Goal: Contribute content

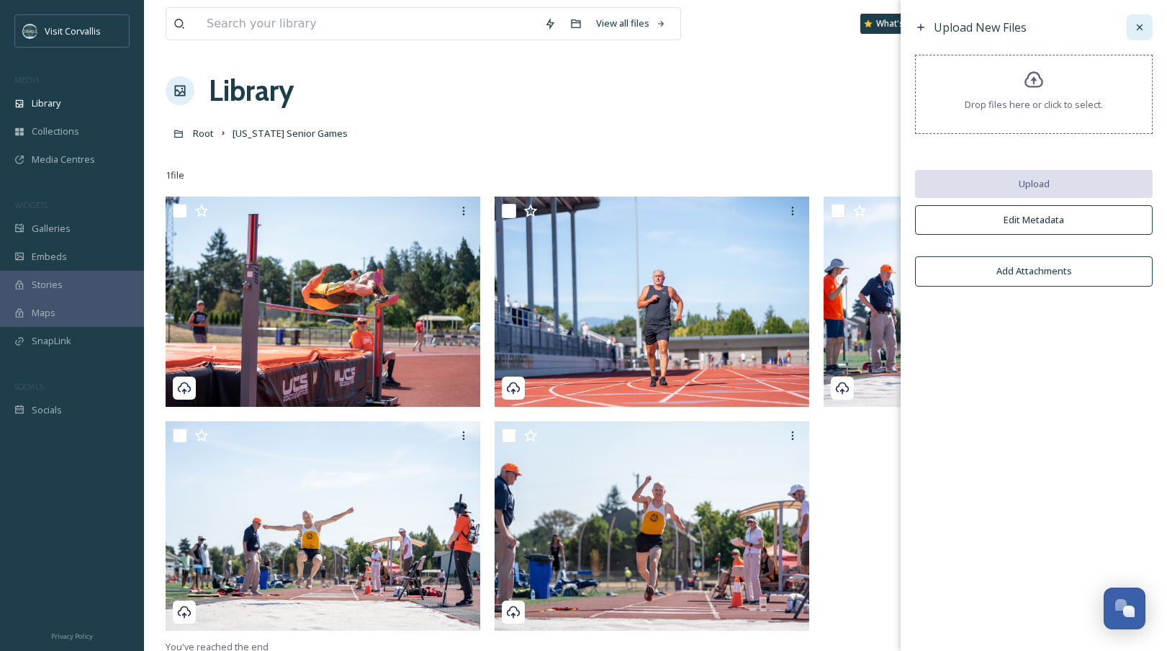
click at [1144, 24] on icon at bounding box center [1139, 28] width 12 height 12
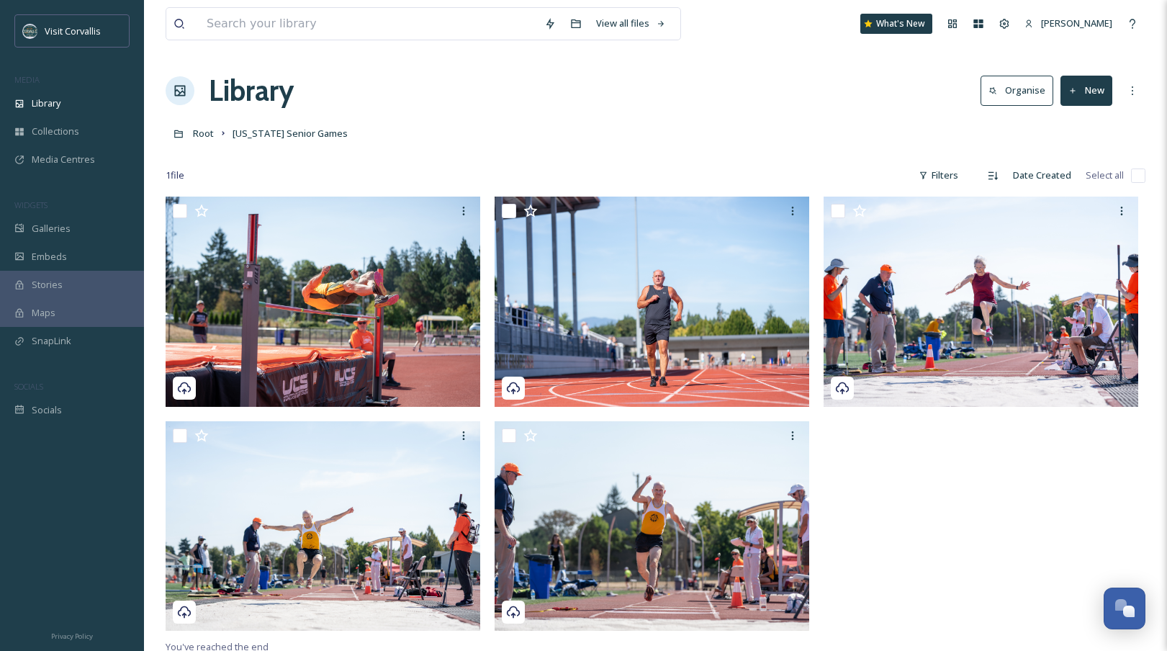
click at [456, 117] on div "View all files What's New [PERSON_NAME] Library Organise New Root [US_STATE] Se…" at bounding box center [655, 423] width 1023 height 847
click at [1074, 89] on icon at bounding box center [1072, 90] width 9 height 9
click at [1066, 127] on span "File Upload" at bounding box center [1079, 124] width 47 height 14
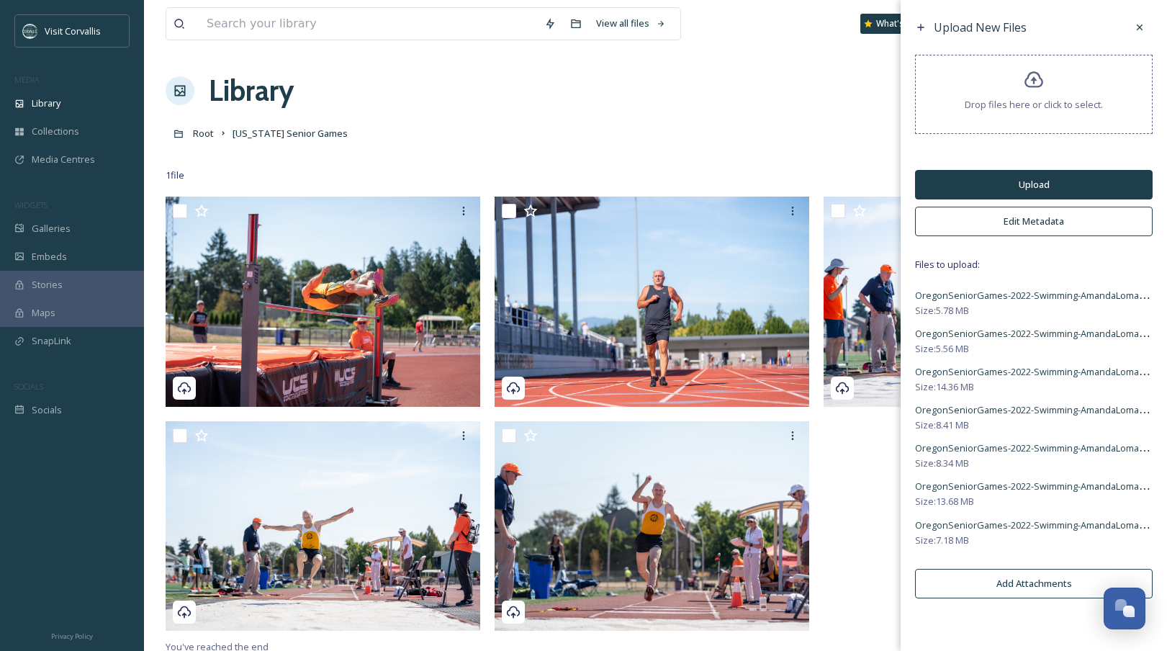
click at [1027, 222] on button "Edit Metadata" at bounding box center [1033, 222] width 237 height 30
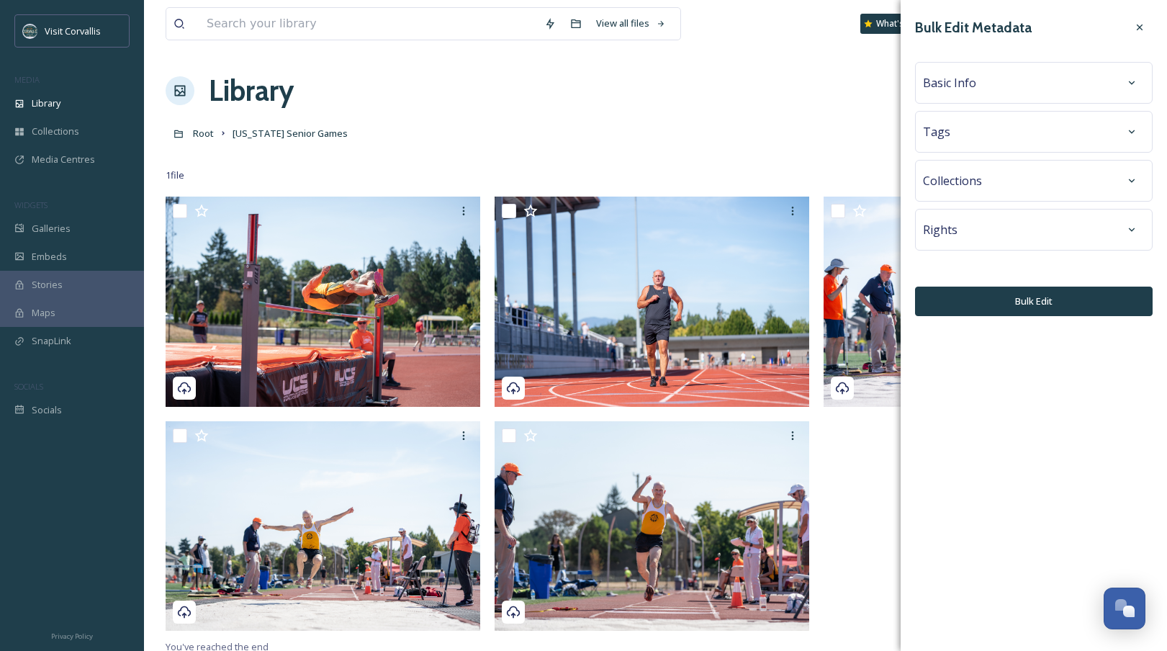
click at [985, 89] on div "Basic Info" at bounding box center [1034, 83] width 222 height 26
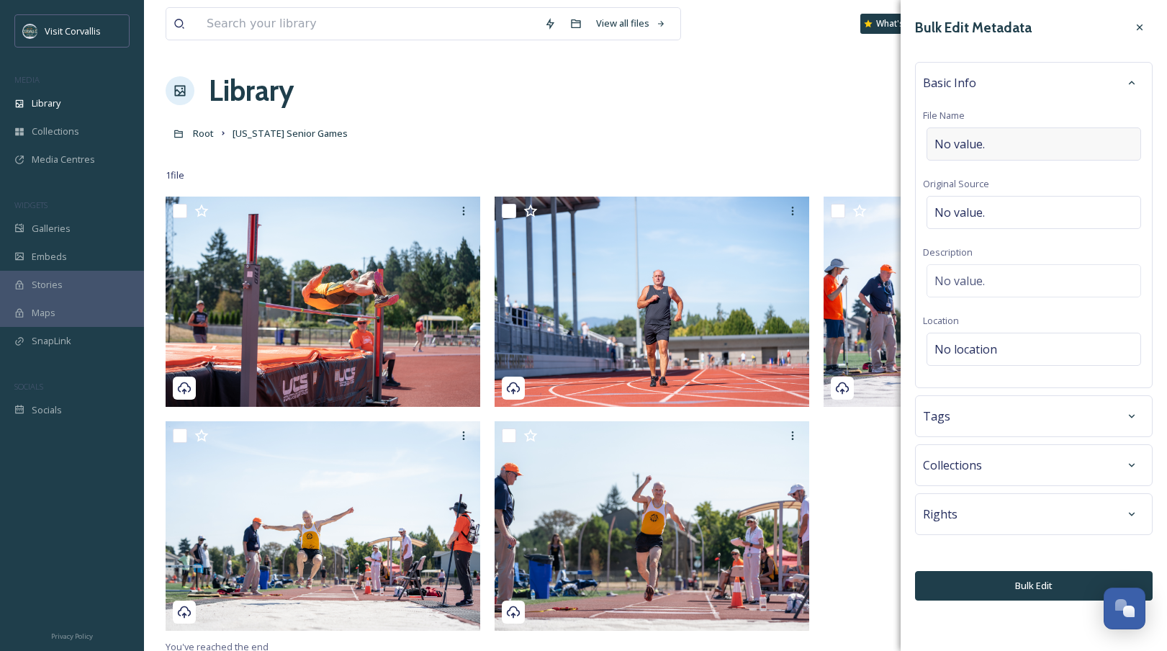
click at [980, 144] on span "No value." at bounding box center [959, 143] width 50 height 17
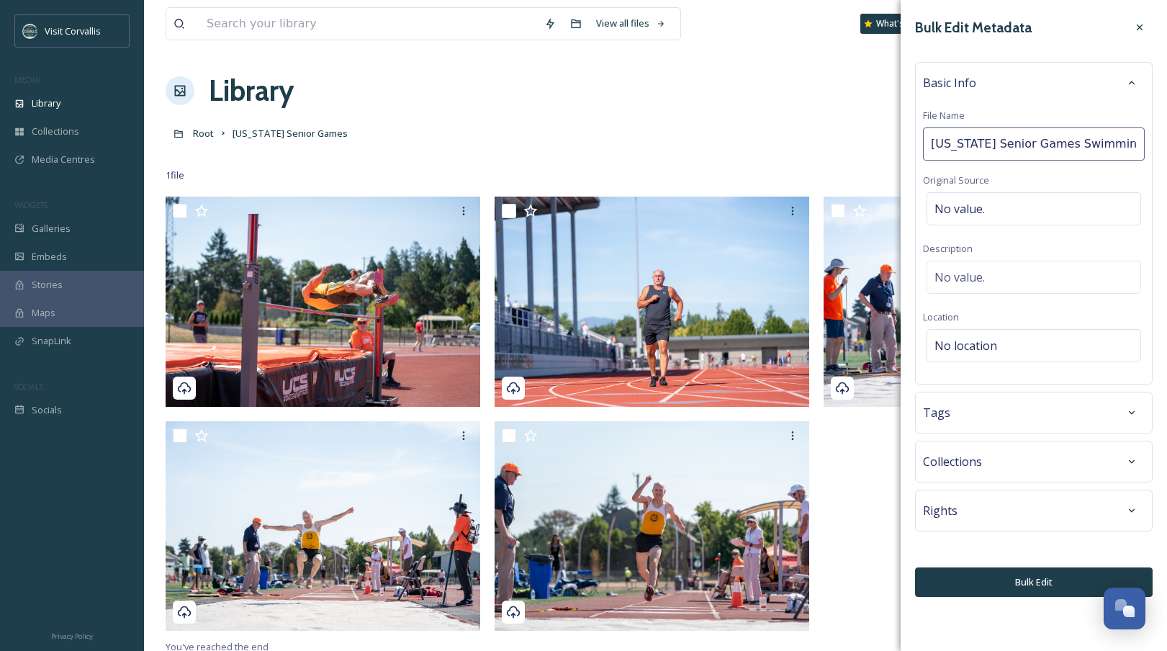
type input "[US_STATE] Senior Games Swimming 2022"
click at [1008, 271] on div "Basic Info File Name [US_STATE] Senior Games Swimming 2022 Original Source No v…" at bounding box center [1033, 223] width 237 height 322
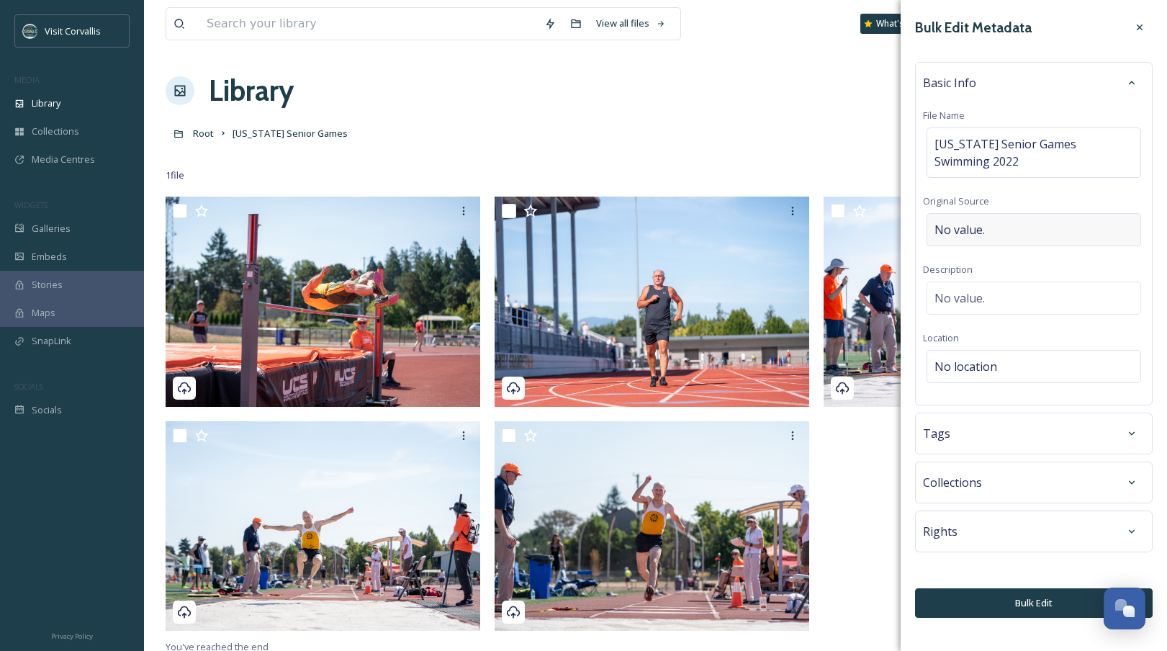
click at [966, 225] on span "No value." at bounding box center [959, 229] width 50 height 17
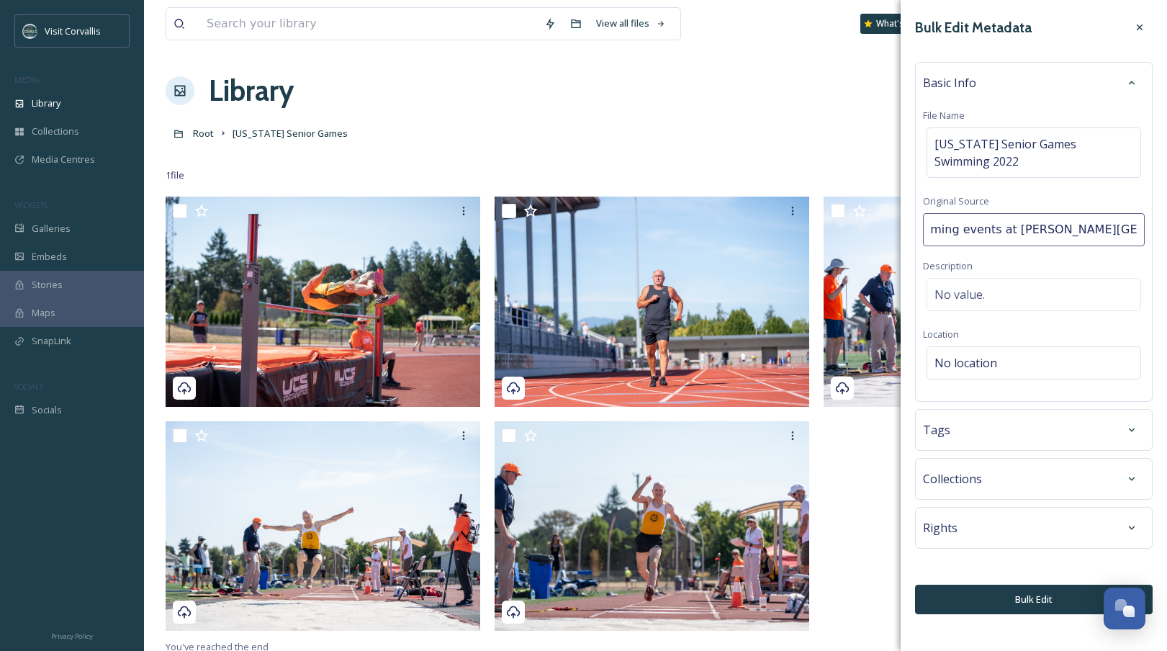
scroll to position [0, 25]
drag, startPoint x: 1001, startPoint y: 230, endPoint x: 1036, endPoint y: 237, distance: 35.3
click at [1002, 230] on input "Swimming events at [PERSON_NAME][GEOGRAPHIC_DATA]" at bounding box center [1034, 229] width 222 height 33
click at [1133, 227] on input "Swimming events for the [US_STATE] Senior Games took place at the [PERSON_NAME]…" at bounding box center [1034, 229] width 222 height 33
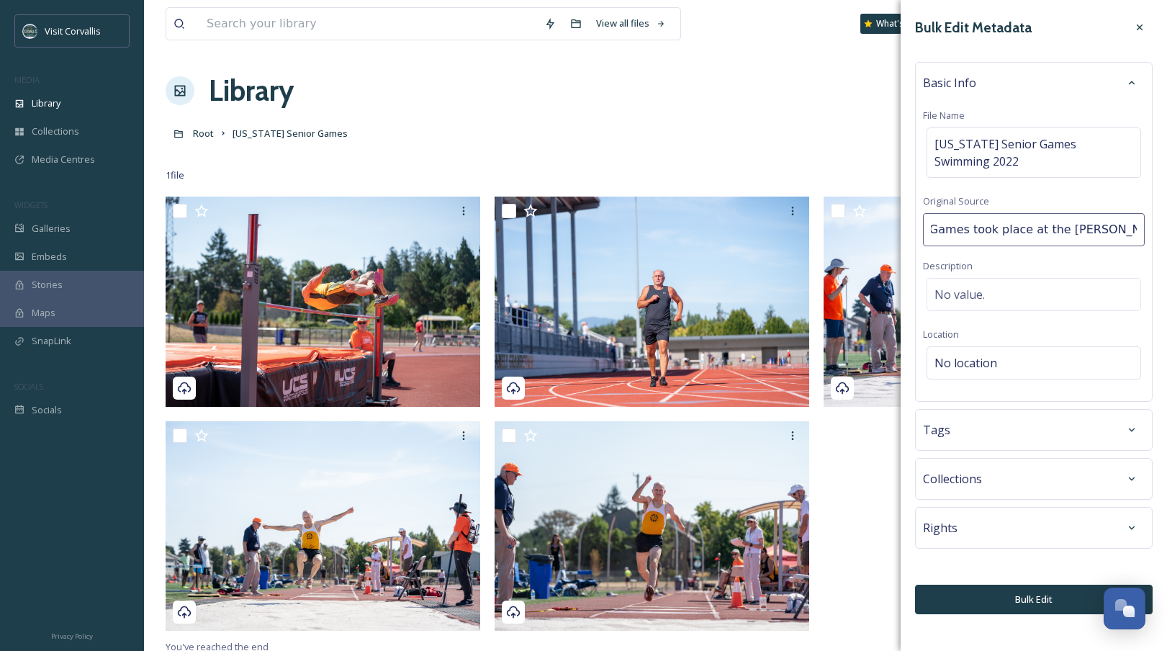
type input "Swimming events for the [US_STATE] Senior Games took place at the [PERSON_NAME]…"
drag, startPoint x: 1134, startPoint y: 231, endPoint x: 853, endPoint y: 227, distance: 281.4
click at [923, 227] on input "Swimming events for the [US_STATE] Senior Games took place at the [PERSON_NAME]…" at bounding box center [1034, 229] width 222 height 33
click at [968, 291] on div "No value." at bounding box center [1033, 294] width 214 height 33
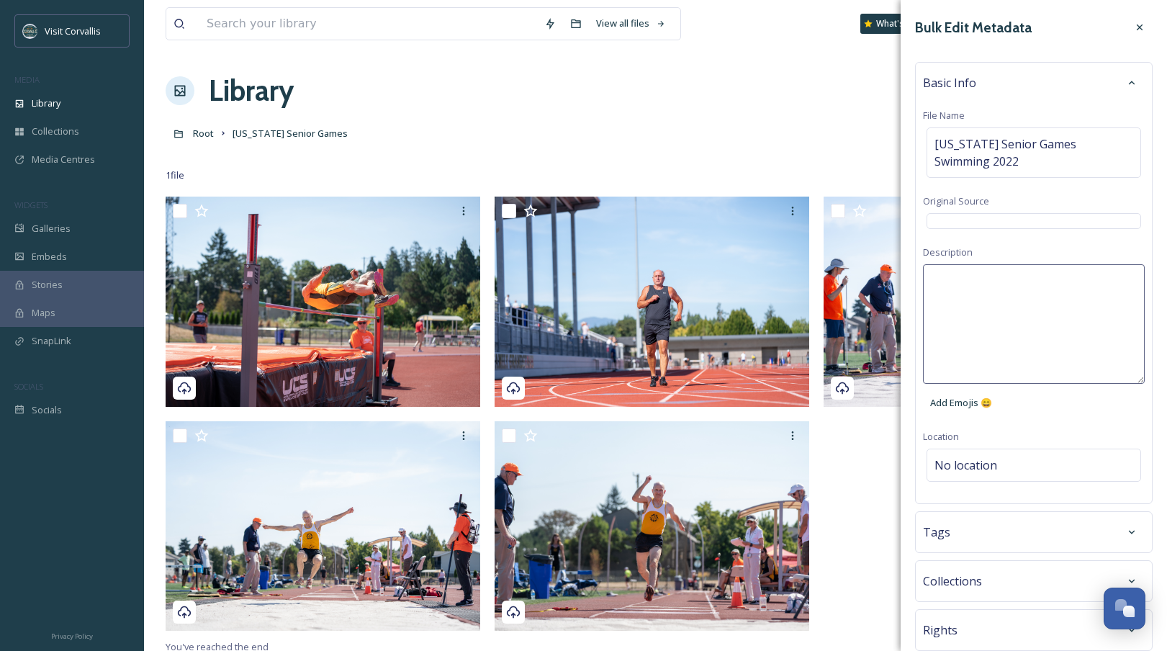
click at [961, 284] on textarea at bounding box center [1034, 323] width 222 height 119
paste textarea "Swimming events for the [US_STATE] Senior Games took place at the [PERSON_NAME]…"
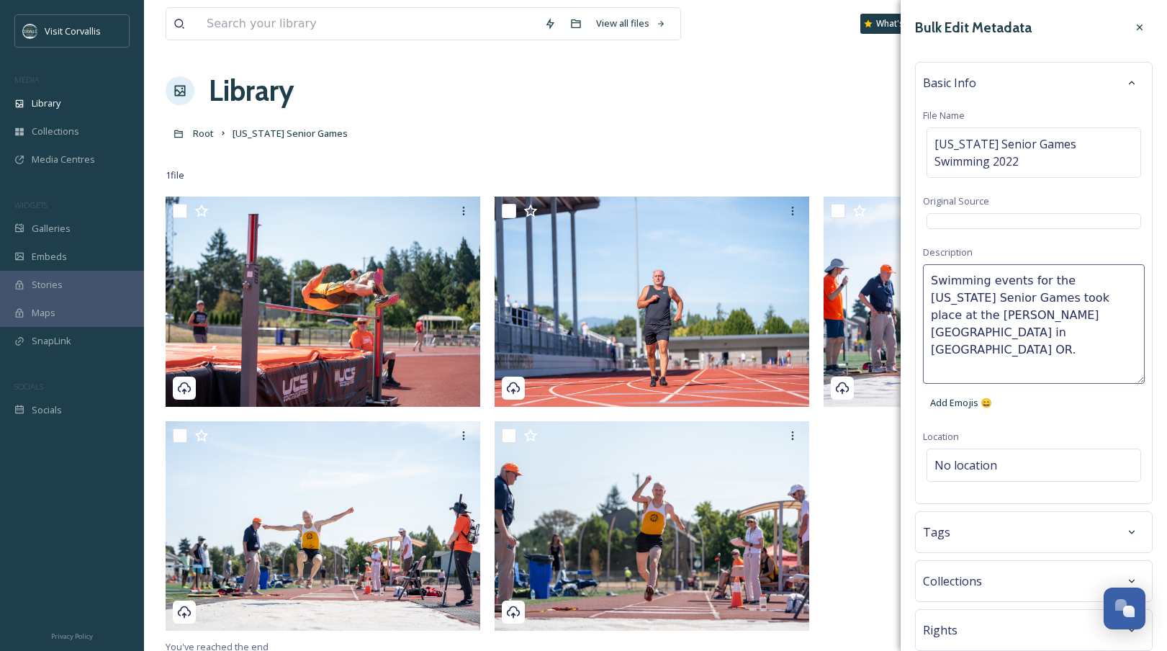
type textarea "Swimming events for the [US_STATE] Senior Games took place at the [PERSON_NAME]…"
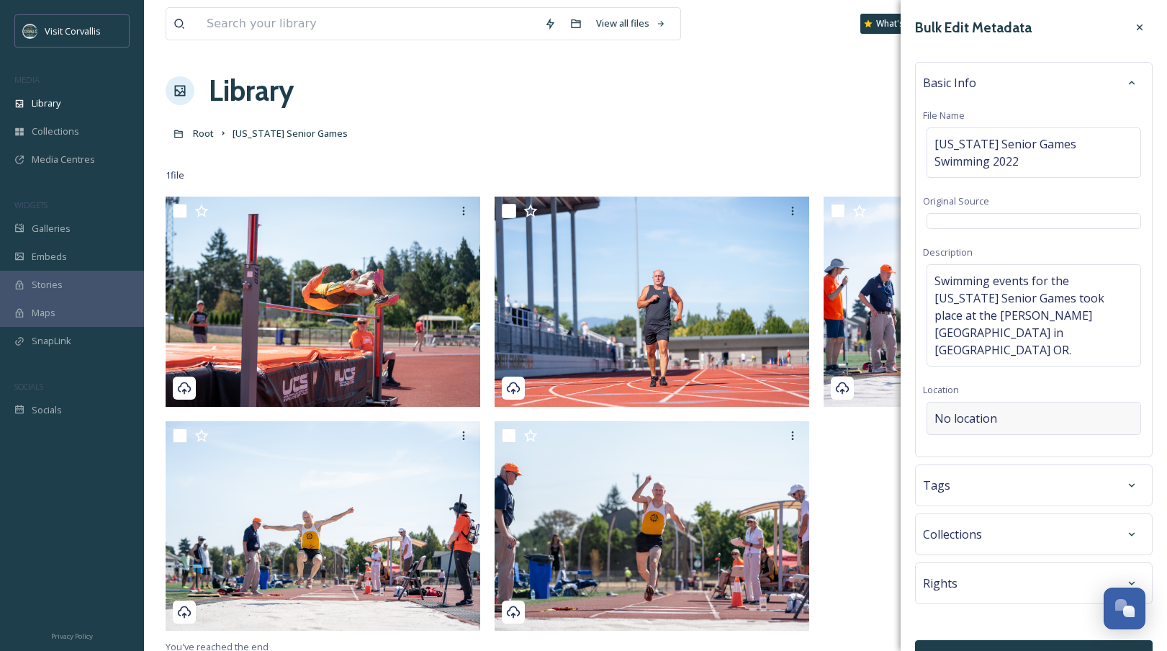
click at [1023, 459] on div "Bulk Edit Metadata Basic Info File Name [US_STATE] Senior Games Swimming 2022 O…" at bounding box center [1033, 342] width 266 height 684
click at [967, 409] on span "No location" at bounding box center [965, 417] width 63 height 17
click at [951, 402] on input at bounding box center [1033, 418] width 213 height 32
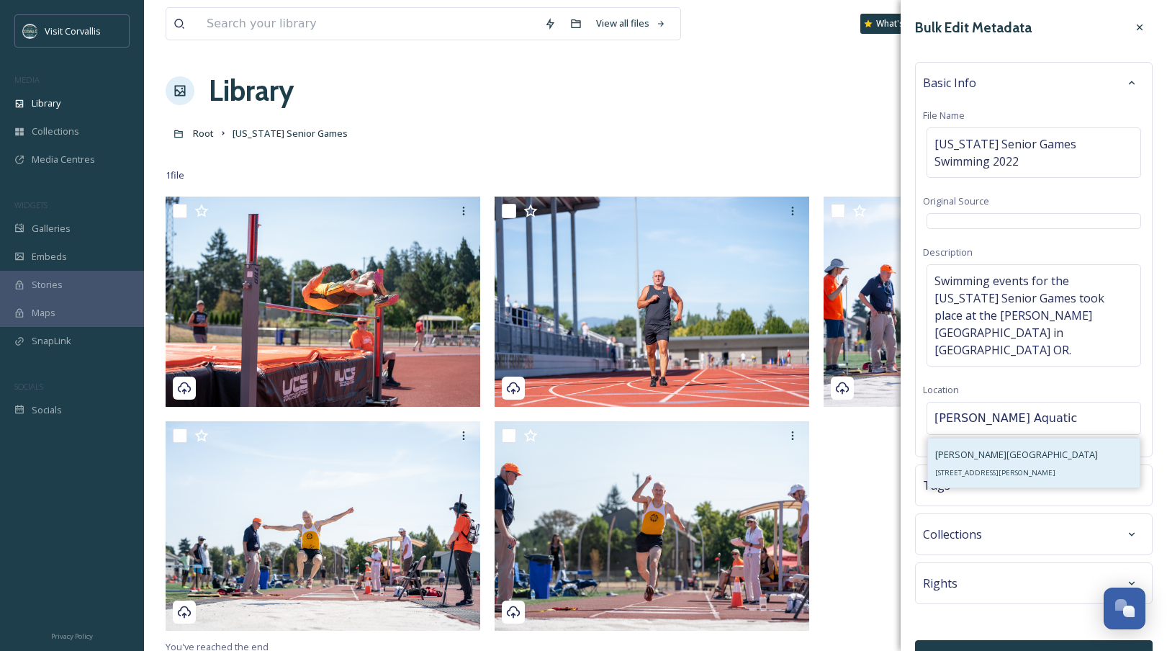
type input "[PERSON_NAME] Aquatic"
click at [949, 445] on div "[PERSON_NAME][GEOGRAPHIC_DATA] [STREET_ADDRESS]" at bounding box center [1016, 462] width 163 height 35
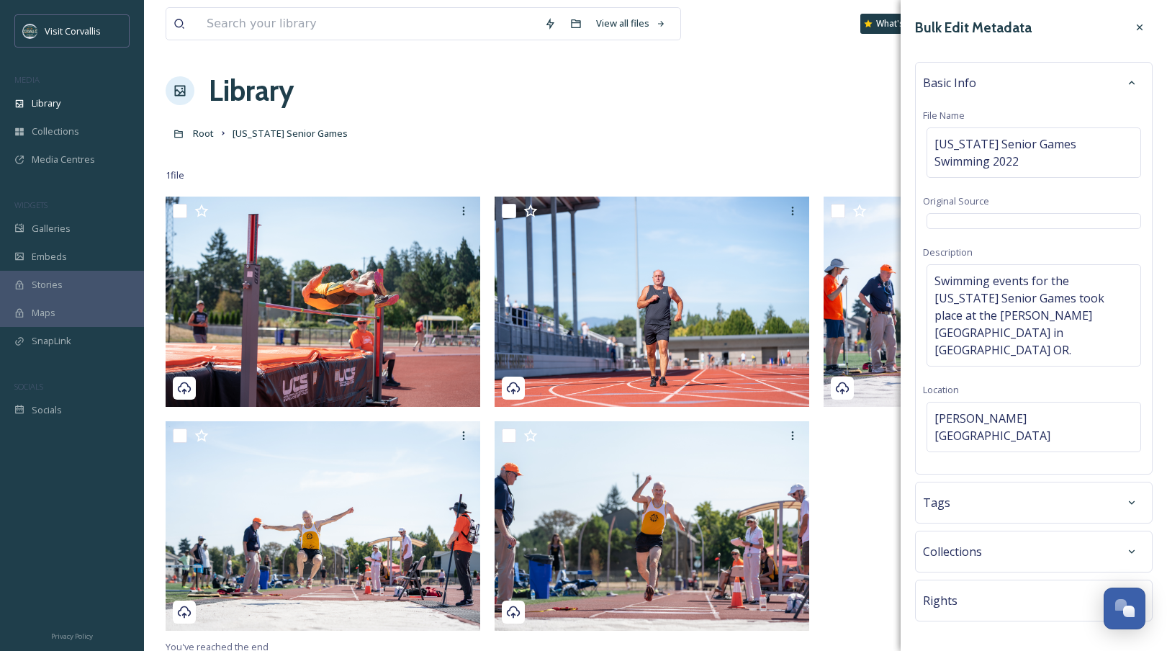
click at [992, 489] on div "Tags" at bounding box center [1034, 502] width 222 height 26
click at [998, 538] on input at bounding box center [1006, 546] width 144 height 17
type input "swimming"
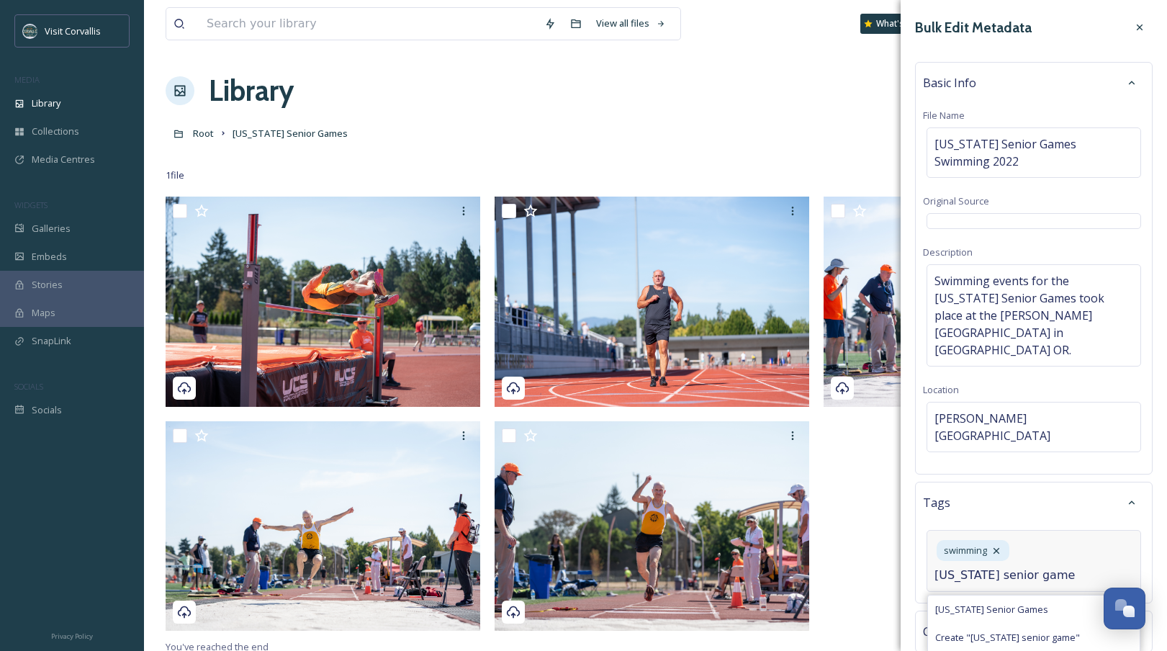
type input "[US_STATE] senior games"
type input "swimming laps"
type input "lap swim"
type input "excercise"
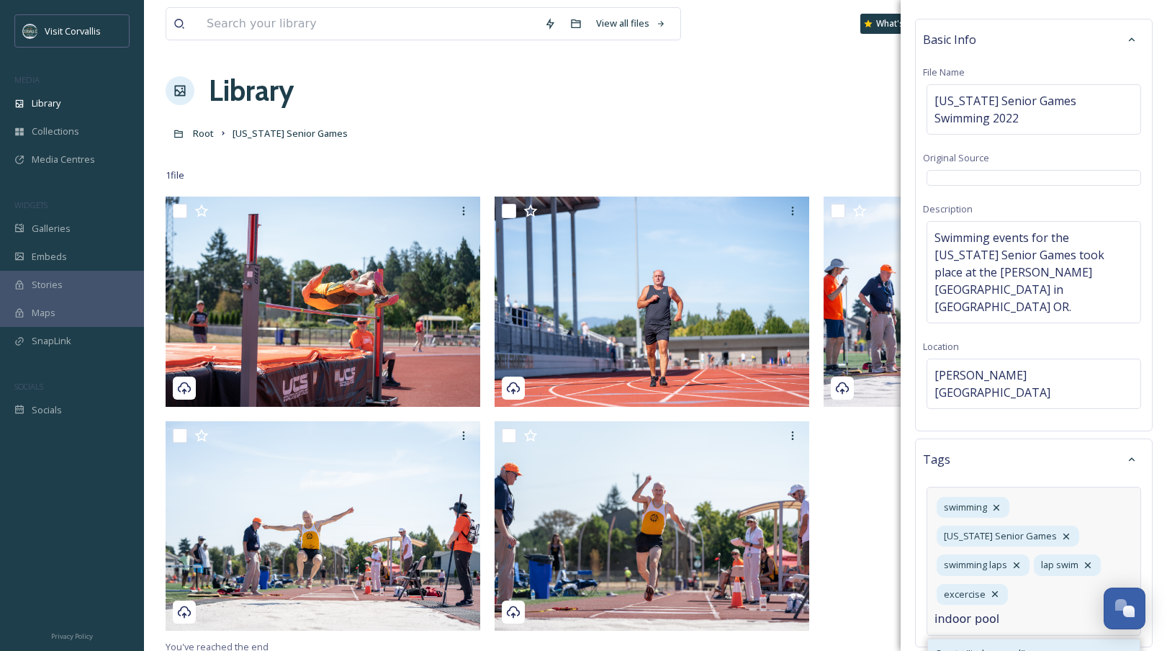
type input "indoor pool"
click at [1008, 646] on span "Create " indoor pool "" at bounding box center [980, 653] width 90 height 14
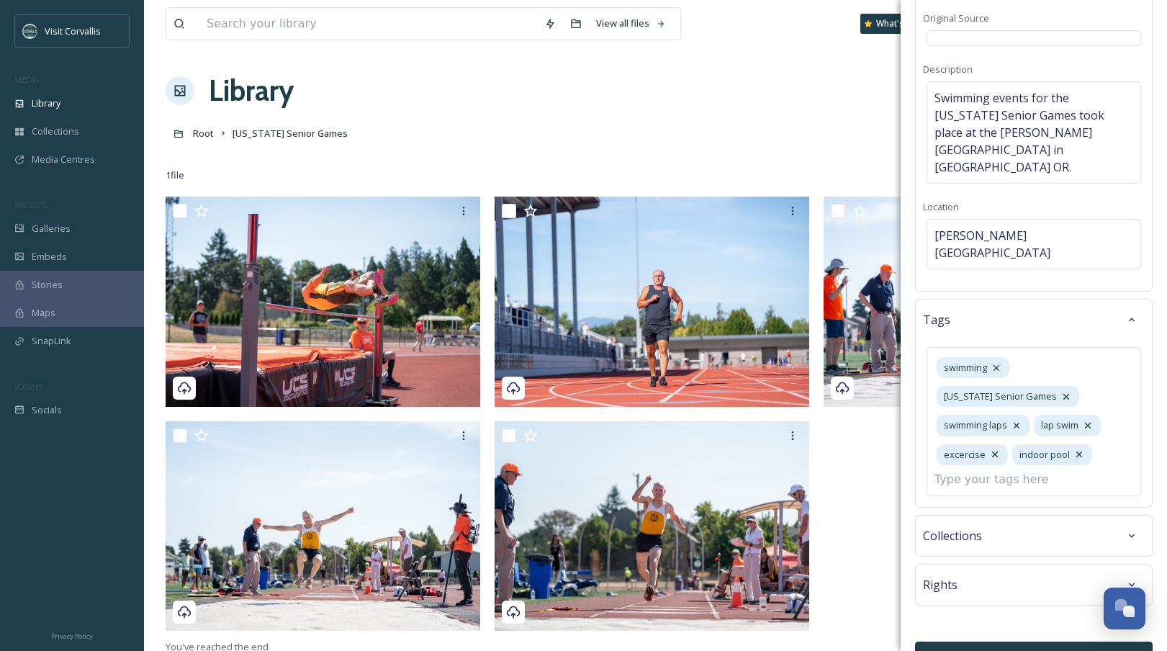
click at [995, 571] on div "Rights" at bounding box center [1034, 584] width 222 height 26
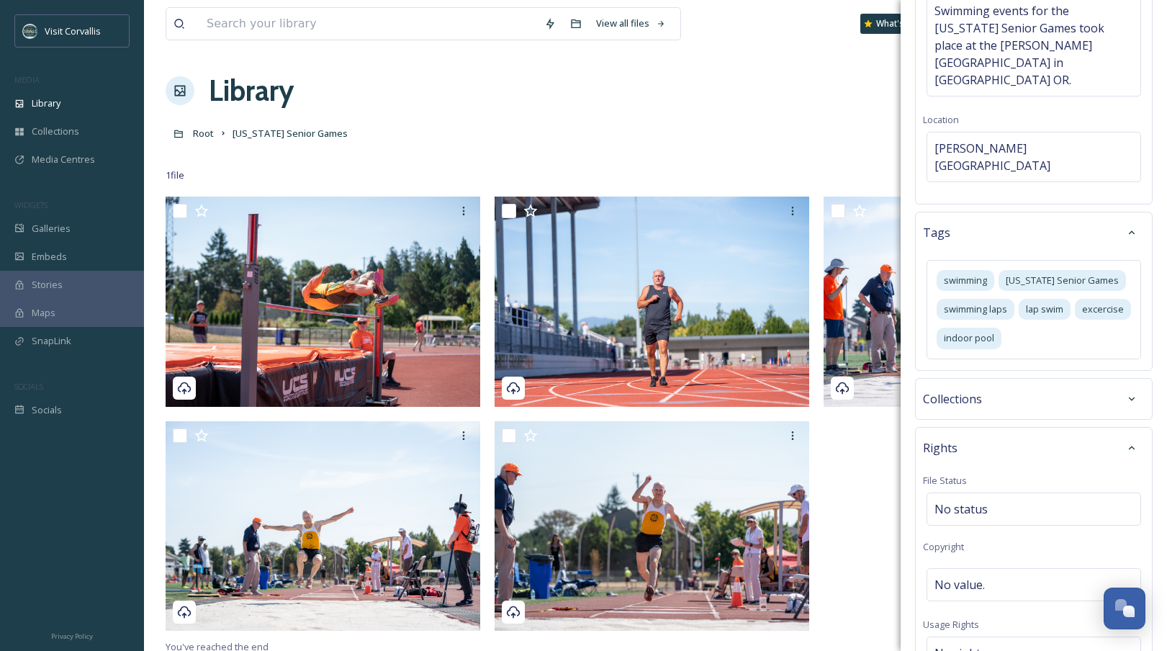
scroll to position [281, 0]
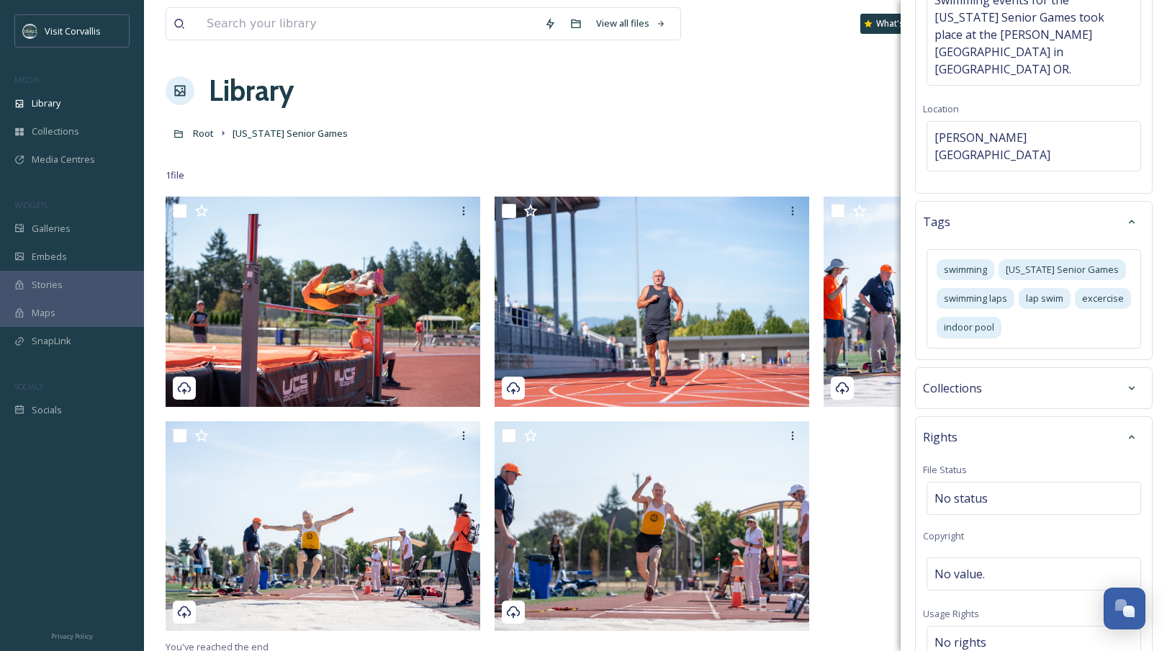
click at [991, 375] on div "Collections" at bounding box center [1034, 388] width 222 height 26
click at [994, 484] on div "No folders" at bounding box center [1033, 500] width 214 height 33
click at [990, 423] on span "No collections" at bounding box center [972, 431] width 76 height 17
click at [992, 484] on div "No folders" at bounding box center [1033, 500] width 214 height 33
click at [986, 423] on span "No collections" at bounding box center [972, 431] width 76 height 17
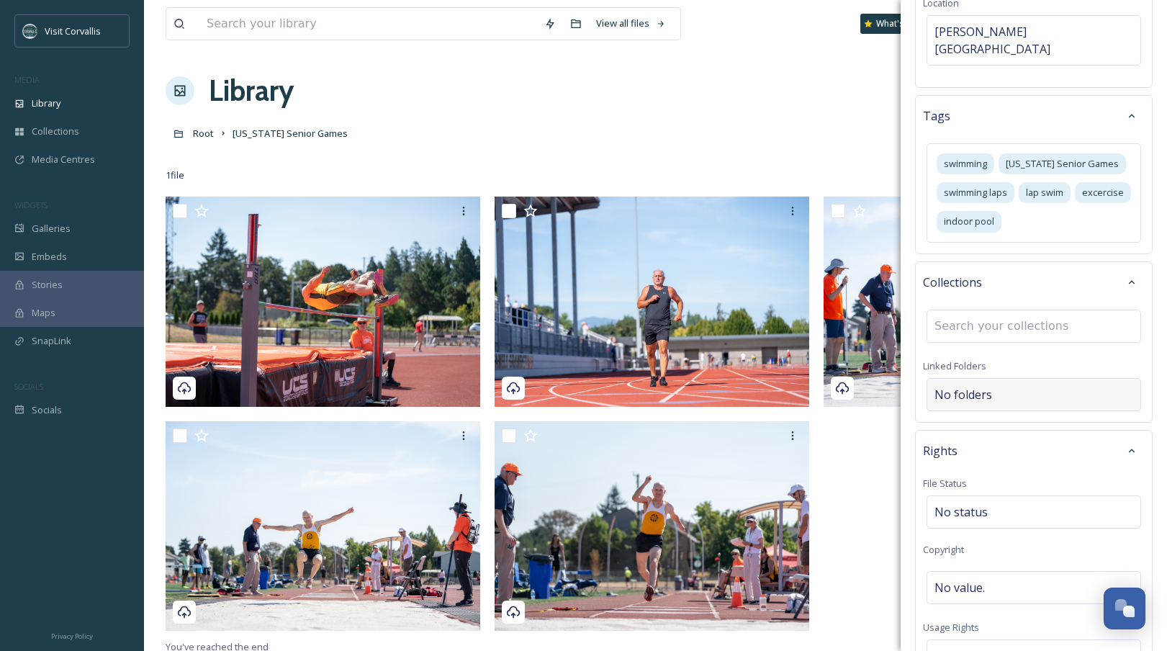
scroll to position [414, 0]
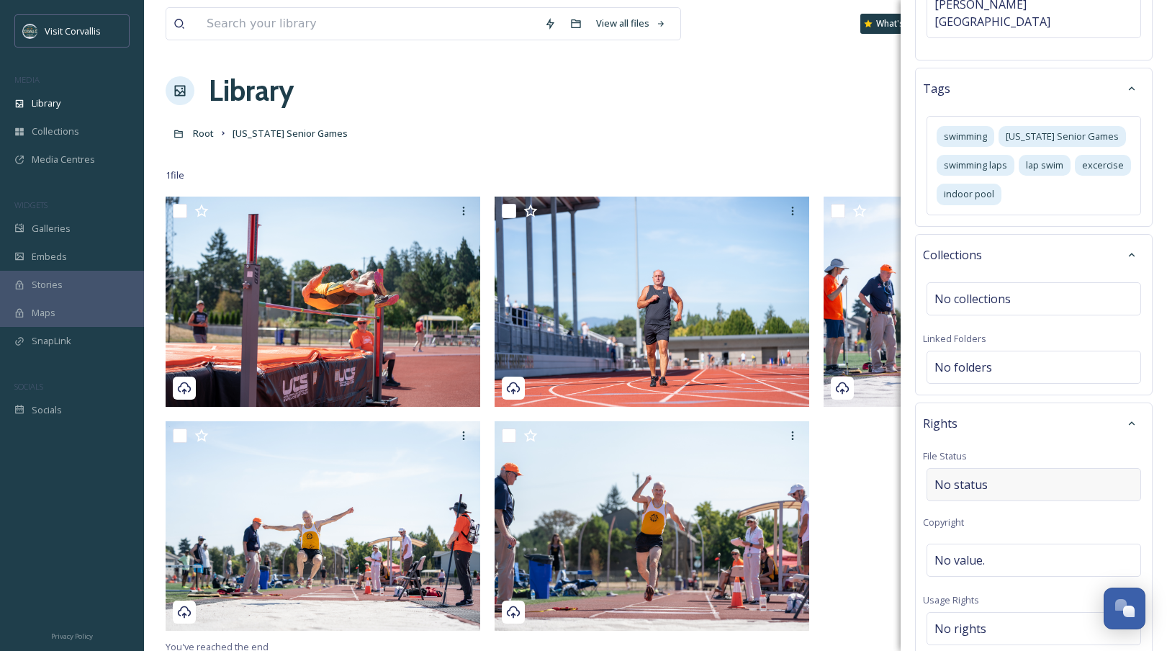
click at [995, 468] on div "No status" at bounding box center [1033, 484] width 214 height 33
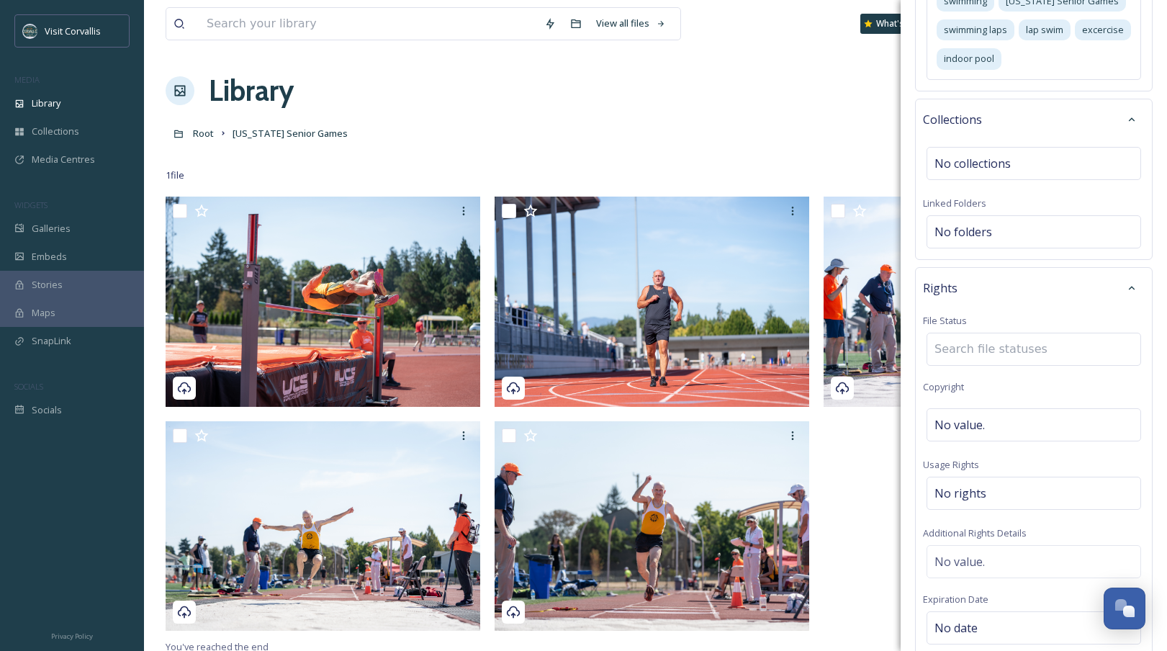
scroll to position [671, 0]
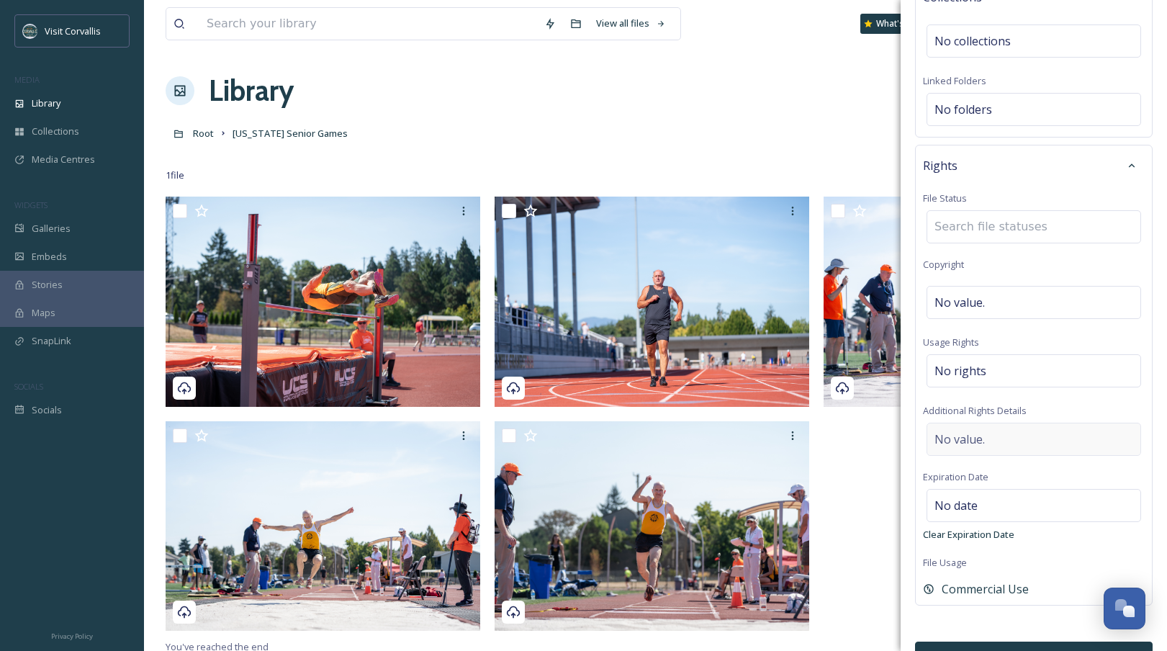
click at [957, 430] on span "No value." at bounding box center [959, 438] width 50 height 17
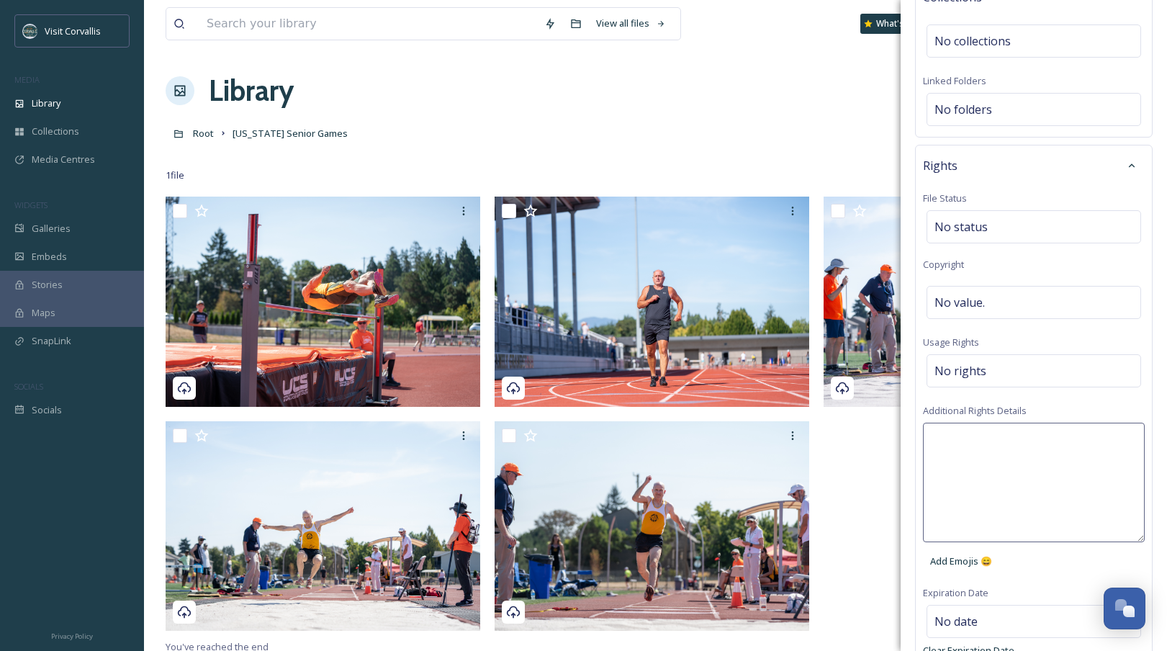
click at [957, 422] on textarea at bounding box center [1034, 481] width 222 height 119
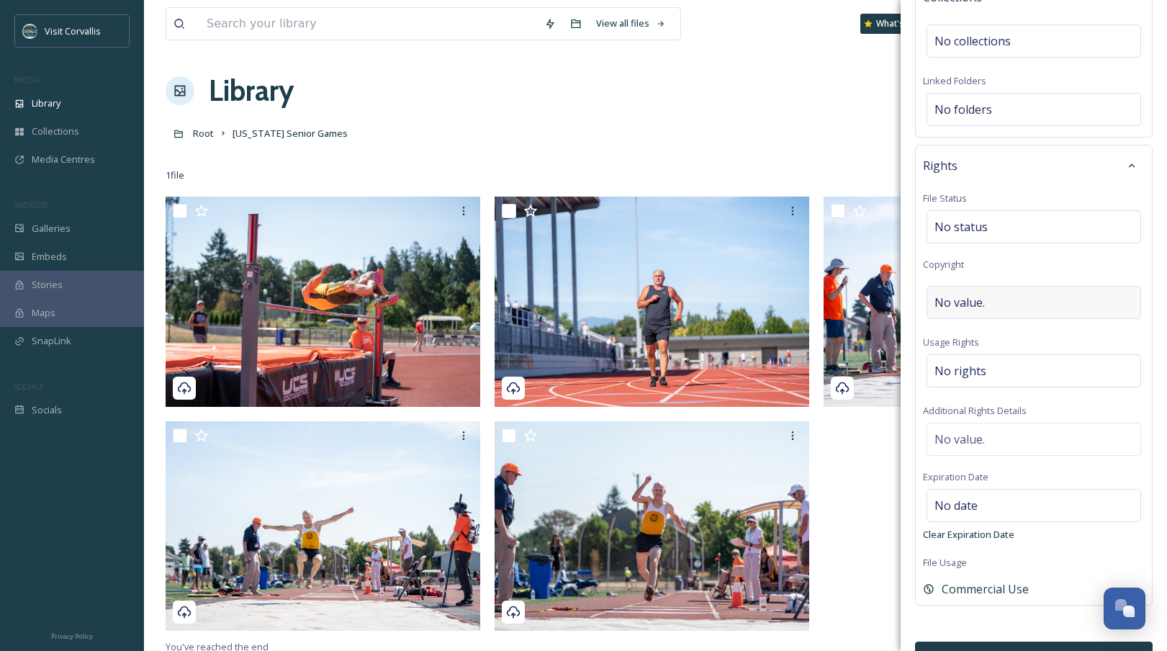
click at [959, 294] on span "No value." at bounding box center [959, 302] width 50 height 17
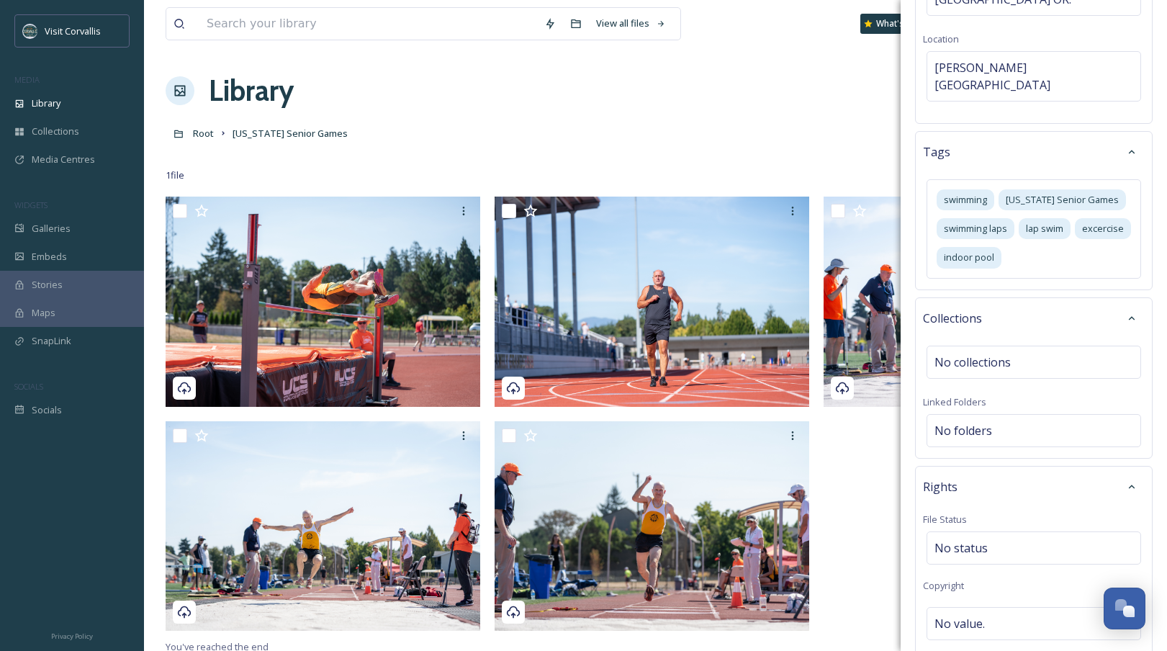
scroll to position [360, 0]
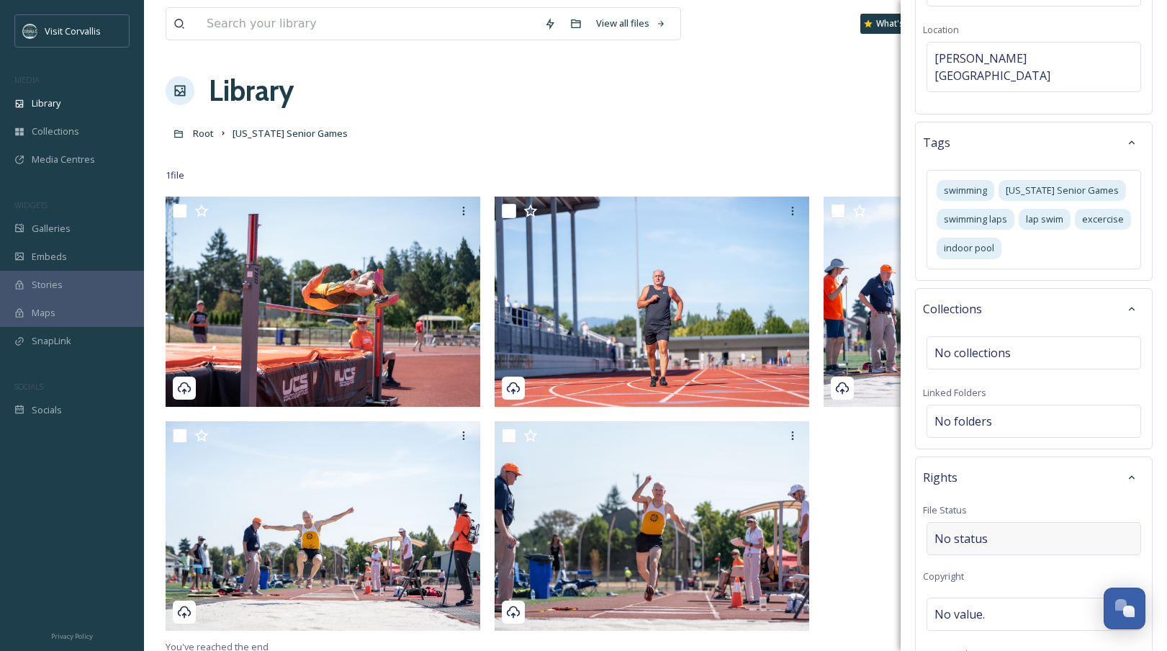
click at [997, 522] on div "No status" at bounding box center [1033, 538] width 214 height 33
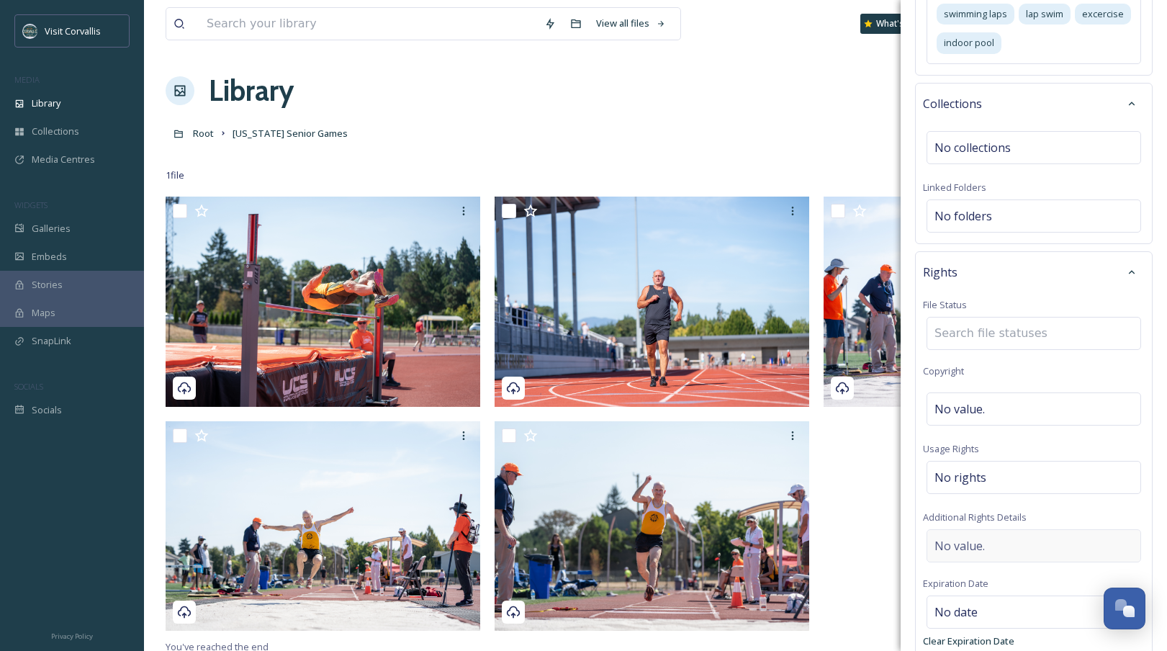
scroll to position [568, 0]
click at [965, 314] on input at bounding box center [1006, 330] width 158 height 32
type input "A"
click at [1067, 389] on div "No value." at bounding box center [1033, 405] width 214 height 33
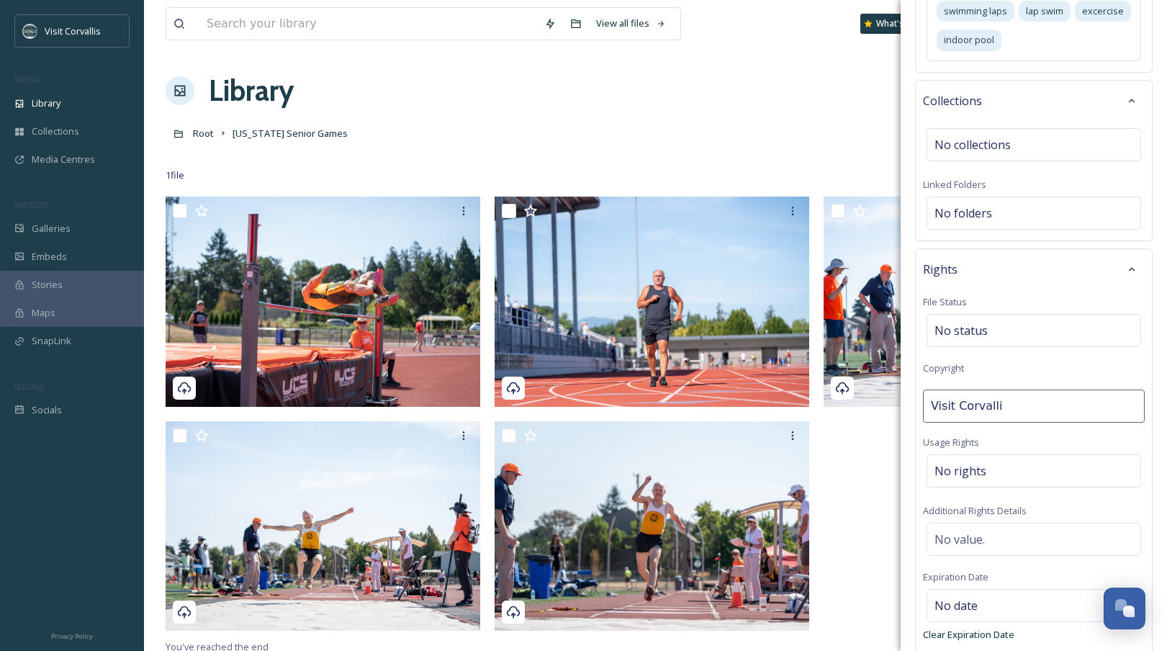
type input "Visit Corvallis"
click at [1033, 454] on div "No rights" at bounding box center [1033, 470] width 214 height 33
click at [967, 462] on input at bounding box center [1010, 478] width 158 height 32
click at [963, 462] on input at bounding box center [1010, 478] width 158 height 32
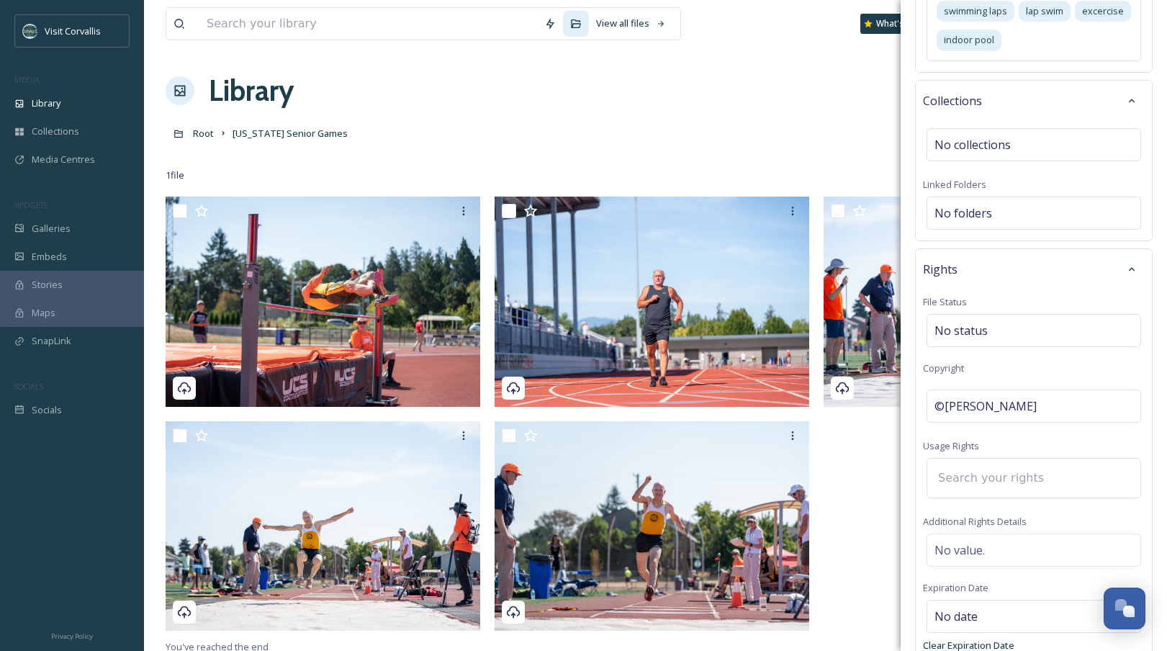
paste input "Usage Client: Visit Corvallis Credit: [PERSON_NAME] Photography Start Date: [DA…"
type input "Usage Client: Visit Corvallis Credit: [PERSON_NAME] Photography Start Date: [DA…"
click at [1017, 526] on div "No value." at bounding box center [1033, 542] width 214 height 33
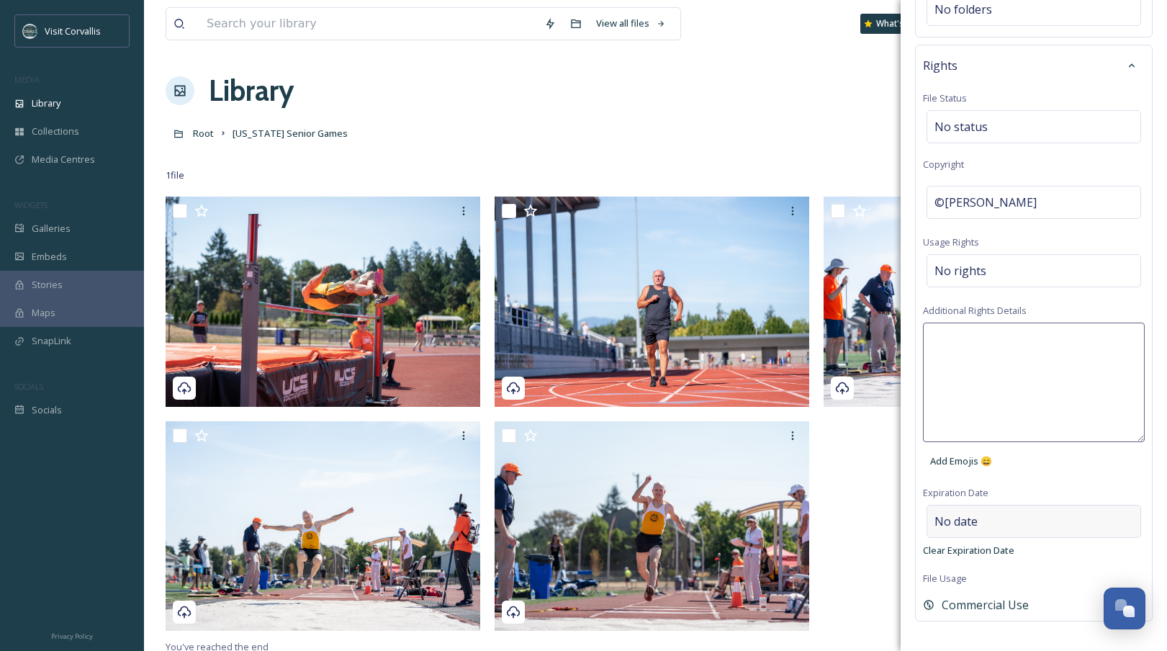
click at [982, 504] on div "No date" at bounding box center [1033, 520] width 214 height 33
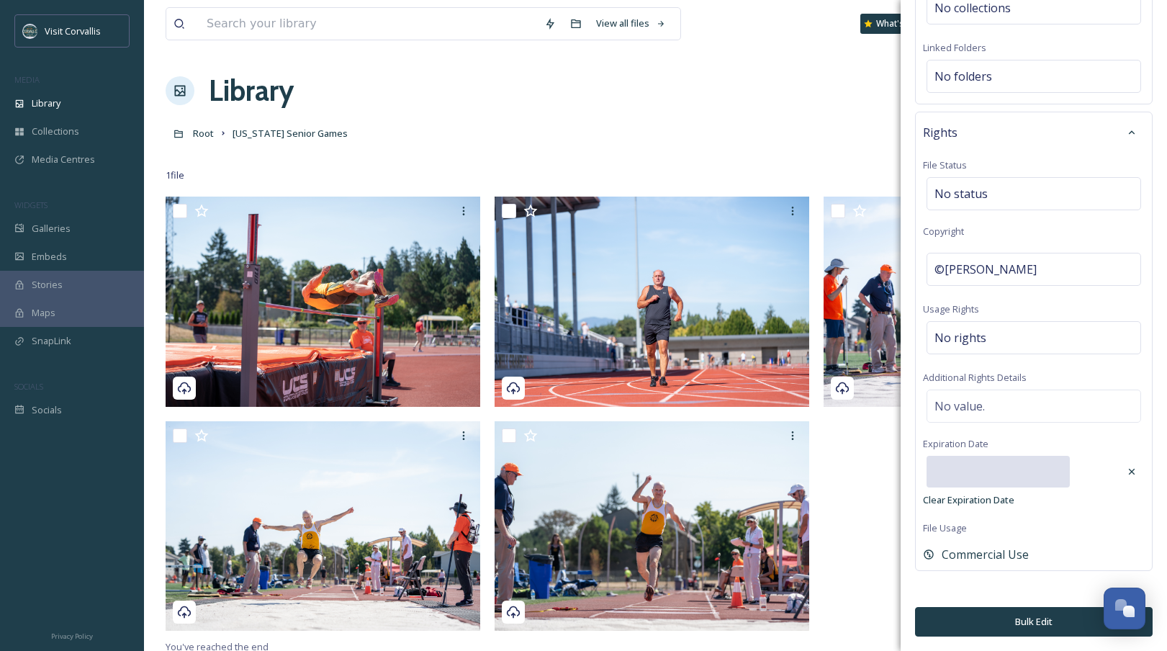
scroll to position [670, 0]
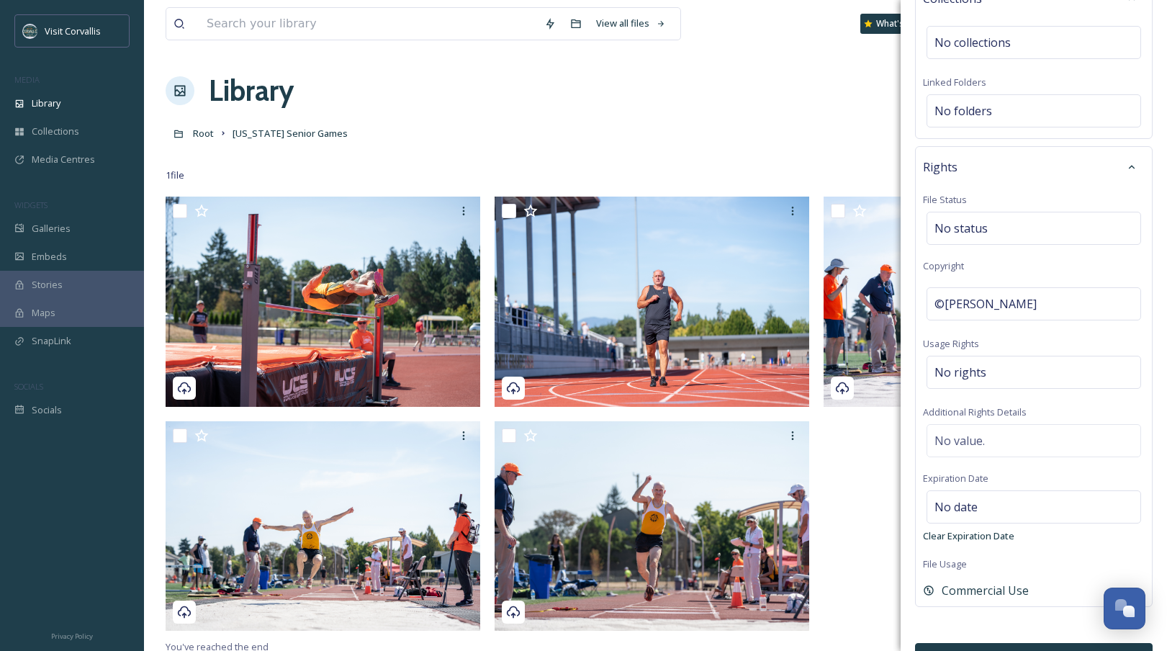
click at [1025, 520] on div "Rights File Status No status Copyright ©Visit Corvallis Usage Rights No rights …" at bounding box center [1033, 376] width 237 height 461
click at [969, 432] on span "No value." at bounding box center [959, 440] width 50 height 17
click at [988, 424] on textarea at bounding box center [1034, 483] width 222 height 119
paste textarea "Usage Client: Visit Corvallis Credit: [PERSON_NAME] Photography Start Date: [DA…"
type textarea "Usage Client: Visit Corvallis Credit: [PERSON_NAME] Photography Start Date: [DA…"
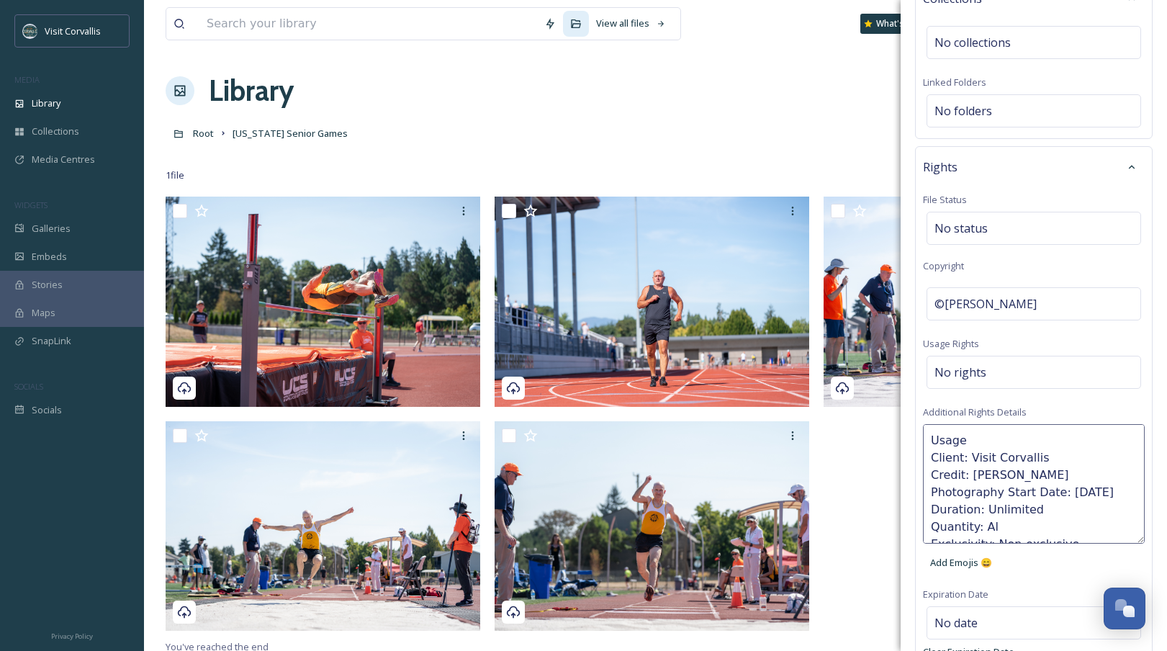
scroll to position [9, 0]
click at [990, 356] on div "No rights" at bounding box center [1033, 372] width 214 height 33
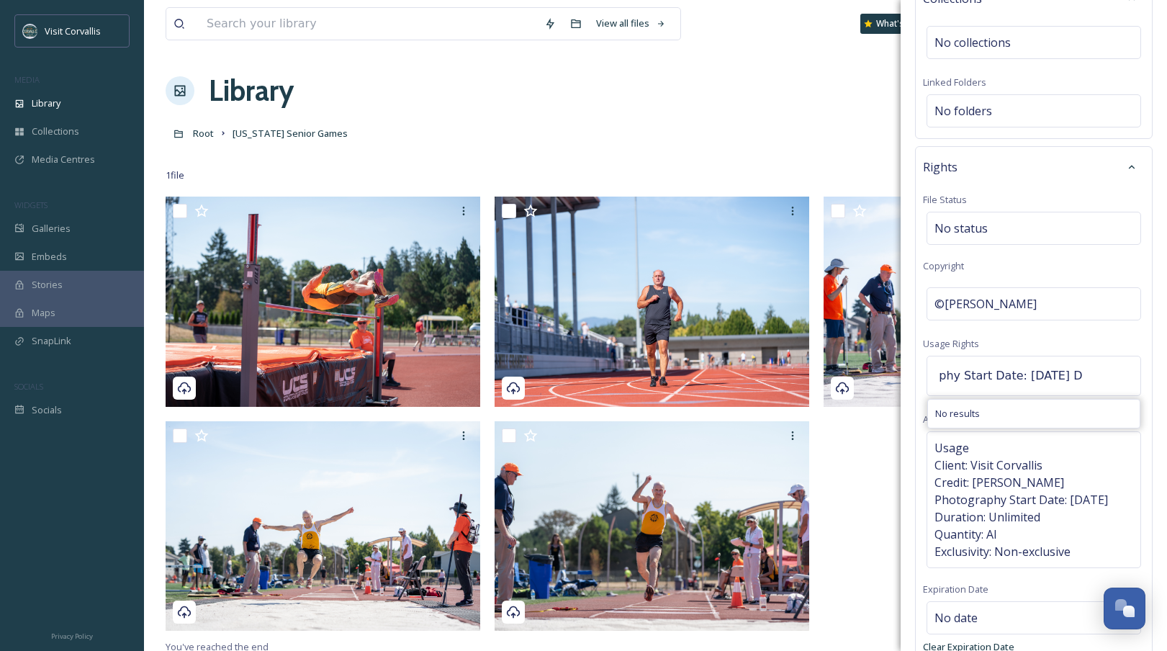
scroll to position [0, 610]
drag, startPoint x: 1082, startPoint y: 342, endPoint x: 1133, endPoint y: 348, distance: 50.7
click at [1089, 360] on input "Usage Client: Visit Corvallis Credit: [PERSON_NAME] Photography Start Date: [DA…" at bounding box center [1010, 376] width 158 height 32
type input "Usage Client: Visit [GEOGRAPHIC_DATA]"
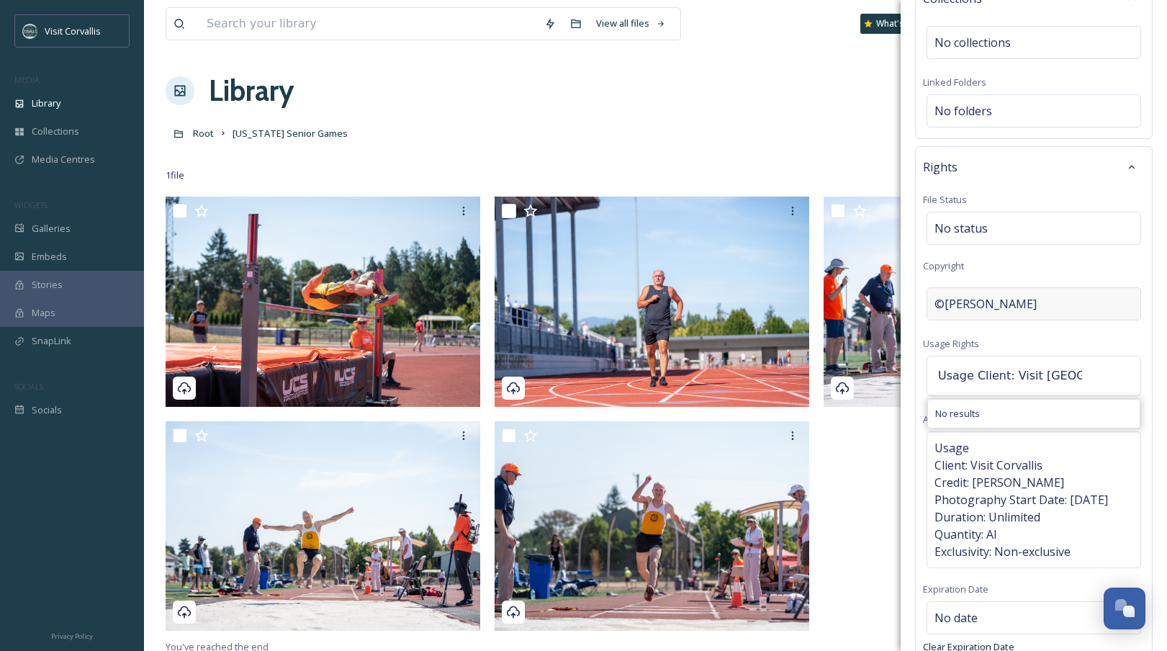
click at [1117, 287] on div "©[PERSON_NAME]" at bounding box center [1033, 303] width 214 height 33
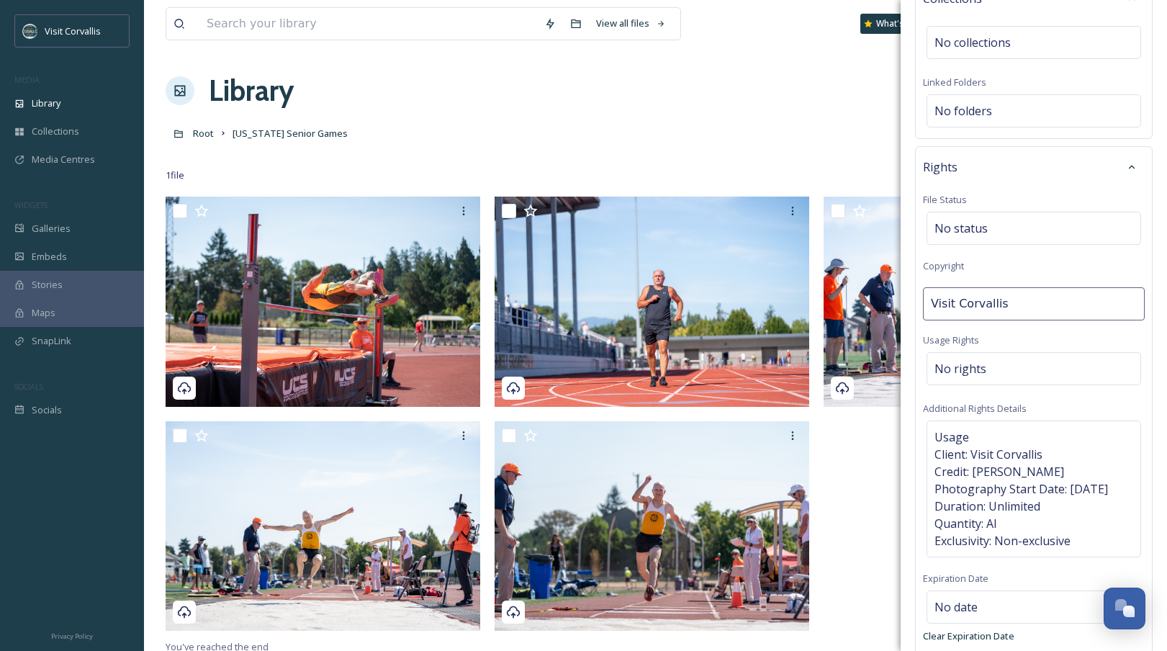
click at [1063, 310] on div "Rights File Status No status Copyright Visit Corvallis Usage Rights No rights A…" at bounding box center [1033, 426] width 237 height 561
click at [951, 432] on span "Usage Client: Visit Corvallis Credit: [PERSON_NAME] Photography Start Date: [DA…" at bounding box center [1033, 492] width 199 height 121
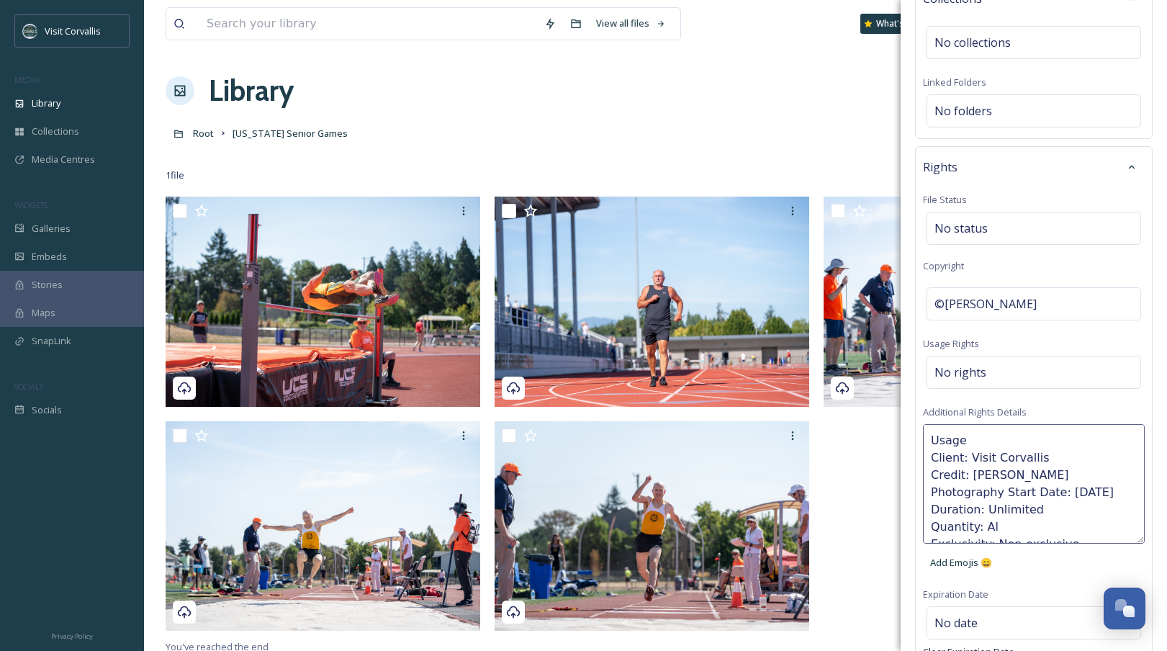
drag, startPoint x: 932, startPoint y: 425, endPoint x: 1062, endPoint y: 423, distance: 129.5
click at [1062, 424] on textarea "Usage Client: Visit Corvallis Credit: [PERSON_NAME] Photography Start Date: [DA…" at bounding box center [1034, 483] width 222 height 119
type textarea "Usage Rights: Credit: [PERSON_NAME] Photography Start Date: [DATE] Duration: Un…"
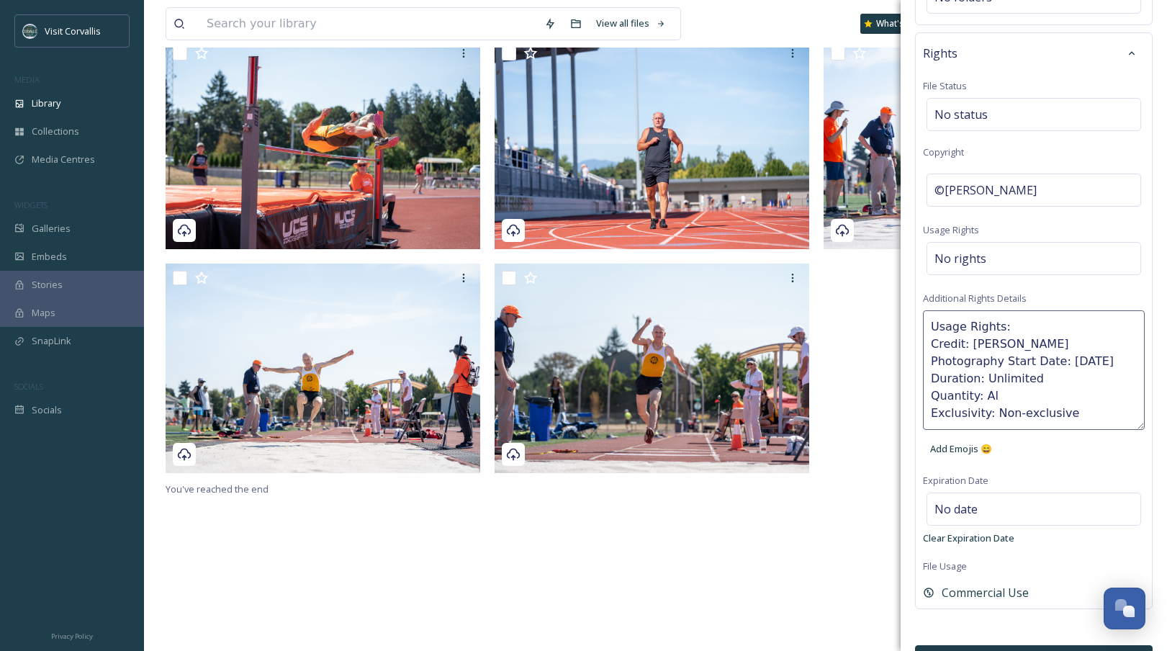
scroll to position [160, 0]
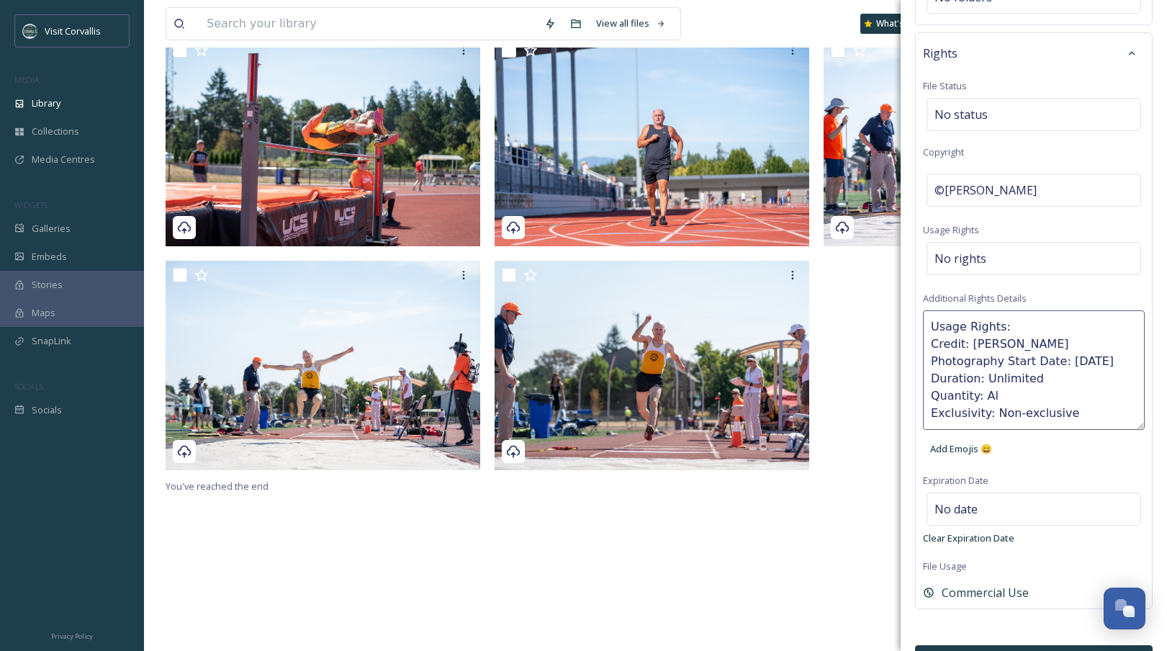
click at [1054, 645] on button "Bulk Edit" at bounding box center [1033, 660] width 237 height 30
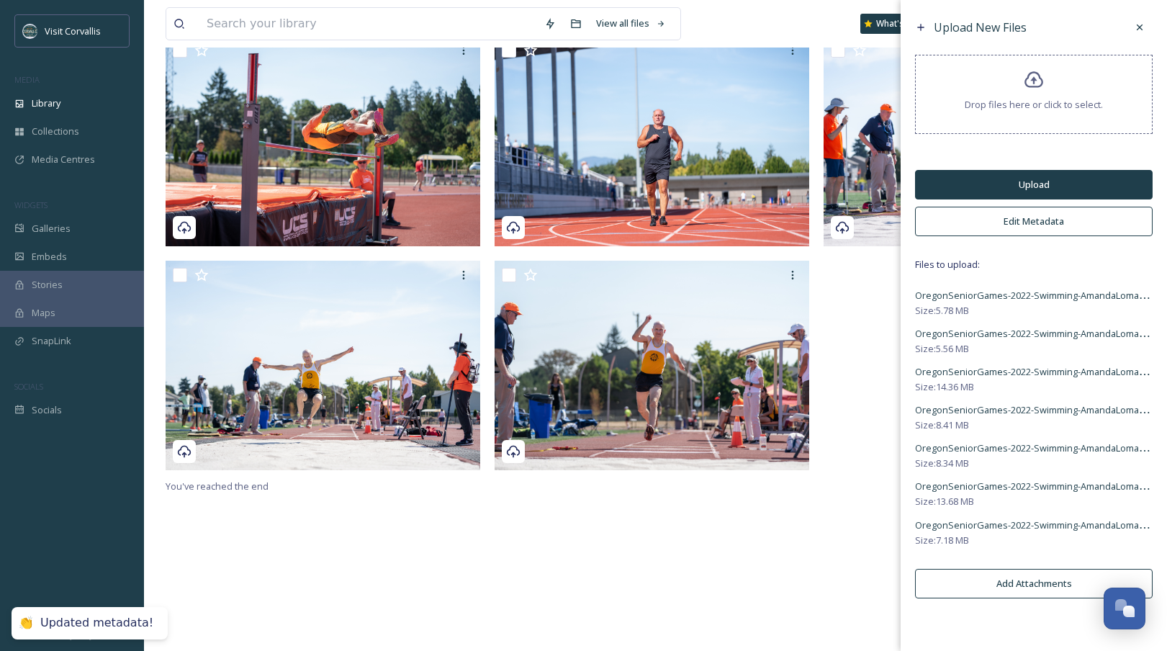
click at [1011, 181] on button "Upload" at bounding box center [1033, 185] width 237 height 30
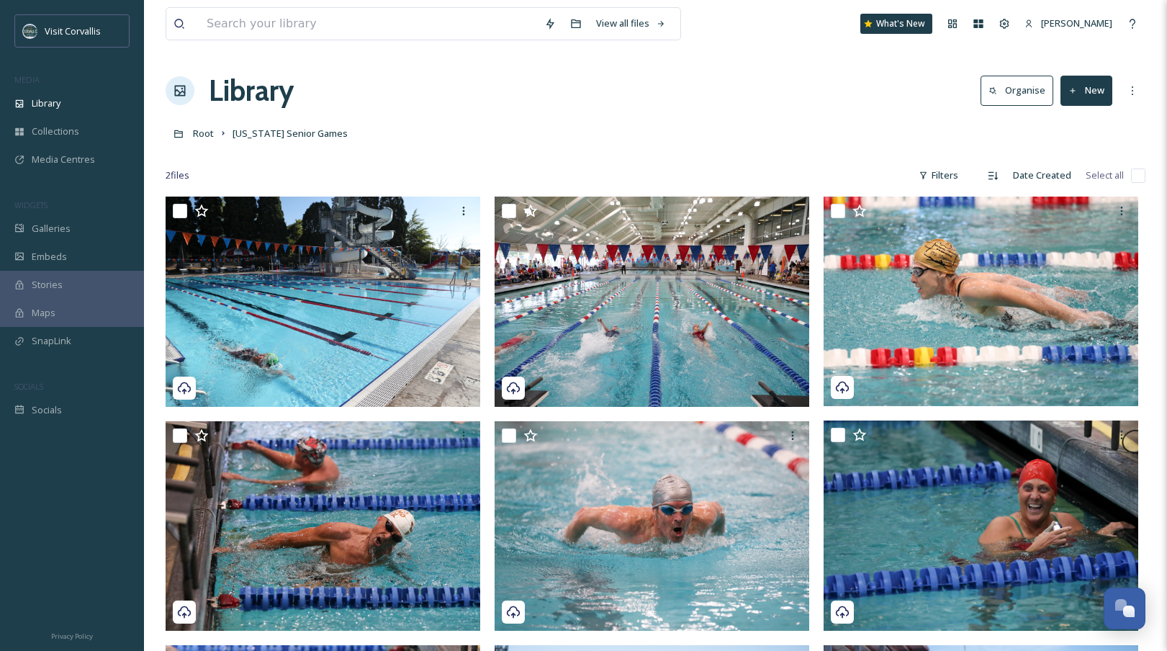
click at [638, 119] on div "View all files What's New [PERSON_NAME] Library Organise New Root [US_STATE] Se…" at bounding box center [655, 551] width 1023 height 1103
click at [1080, 91] on button "New" at bounding box center [1086, 91] width 52 height 30
click at [1068, 122] on span "File Upload" at bounding box center [1079, 124] width 47 height 14
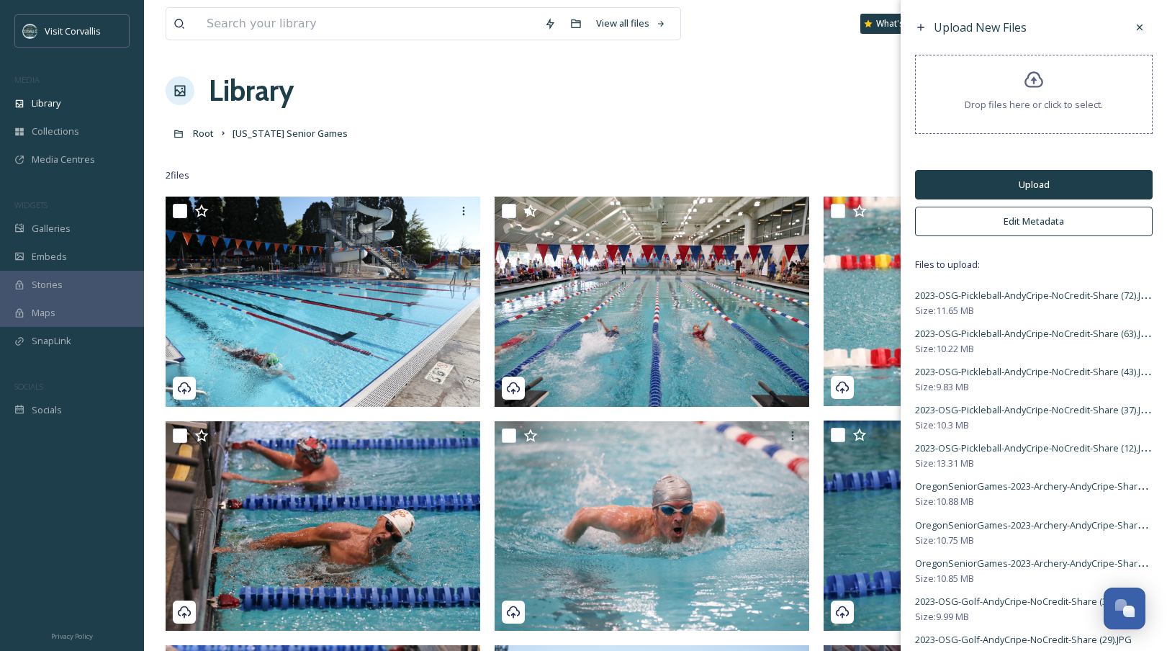
click at [989, 219] on button "Edit Metadata" at bounding box center [1033, 222] width 237 height 30
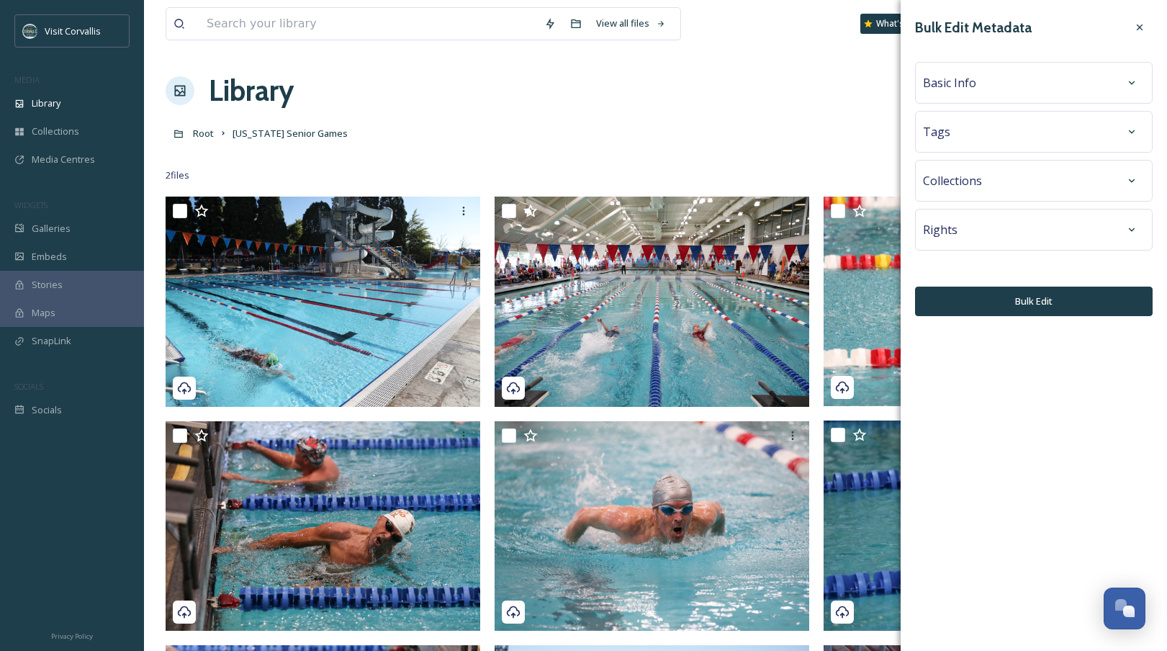
click at [962, 79] on span "Basic Info" at bounding box center [949, 82] width 53 height 17
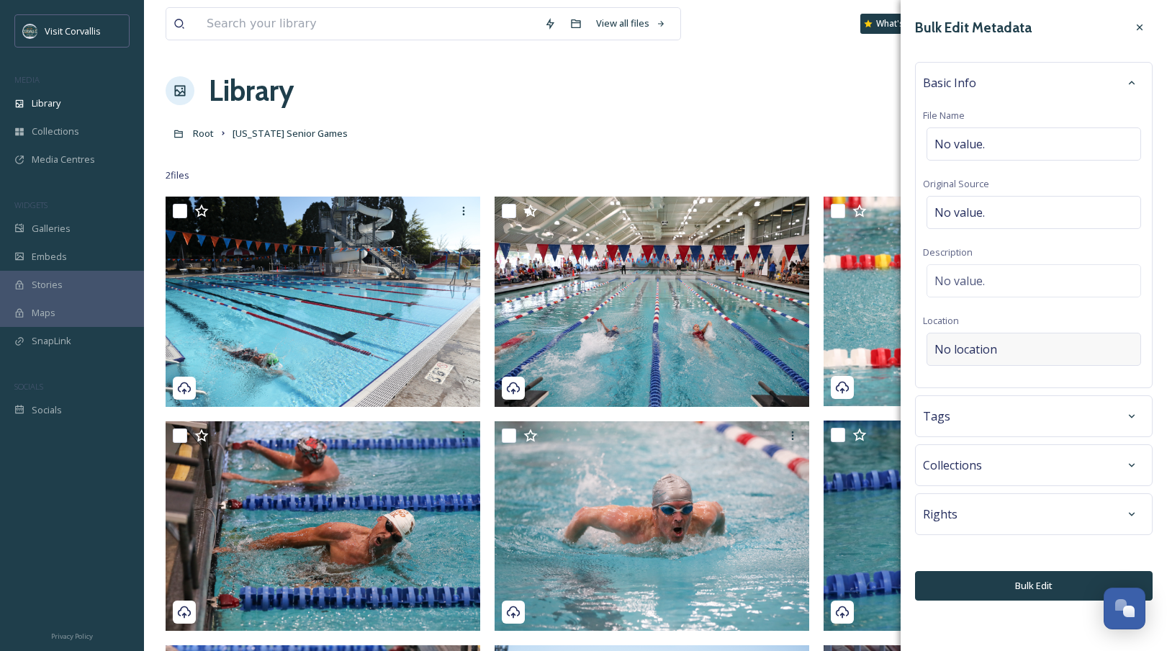
click at [966, 356] on span "No location" at bounding box center [965, 348] width 63 height 17
click at [1013, 420] on div "Tags" at bounding box center [1034, 416] width 222 height 26
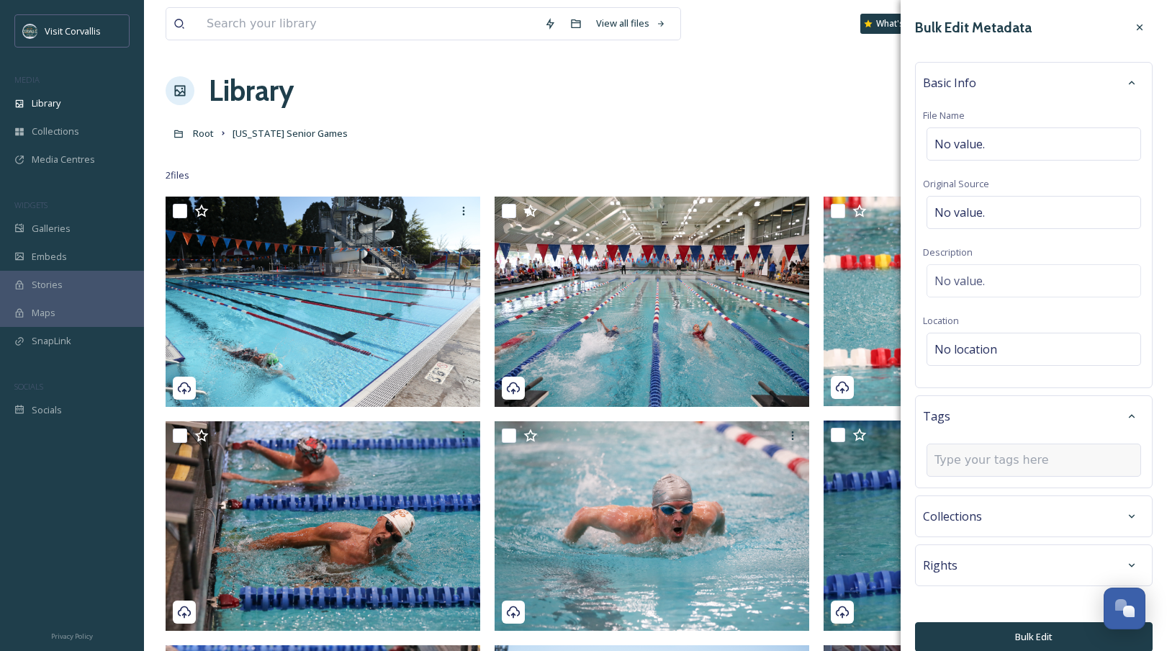
click at [960, 460] on input at bounding box center [1006, 459] width 144 height 17
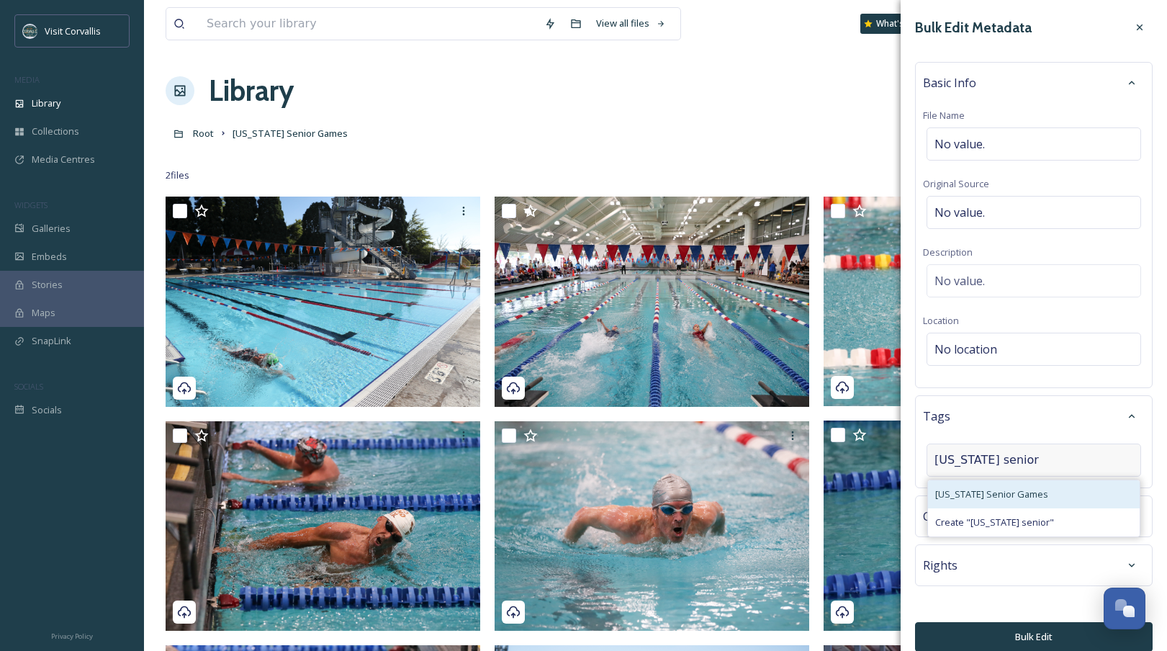
type input "[US_STATE] senior"
click at [959, 492] on span "[US_STATE] Senior Games" at bounding box center [991, 494] width 113 height 14
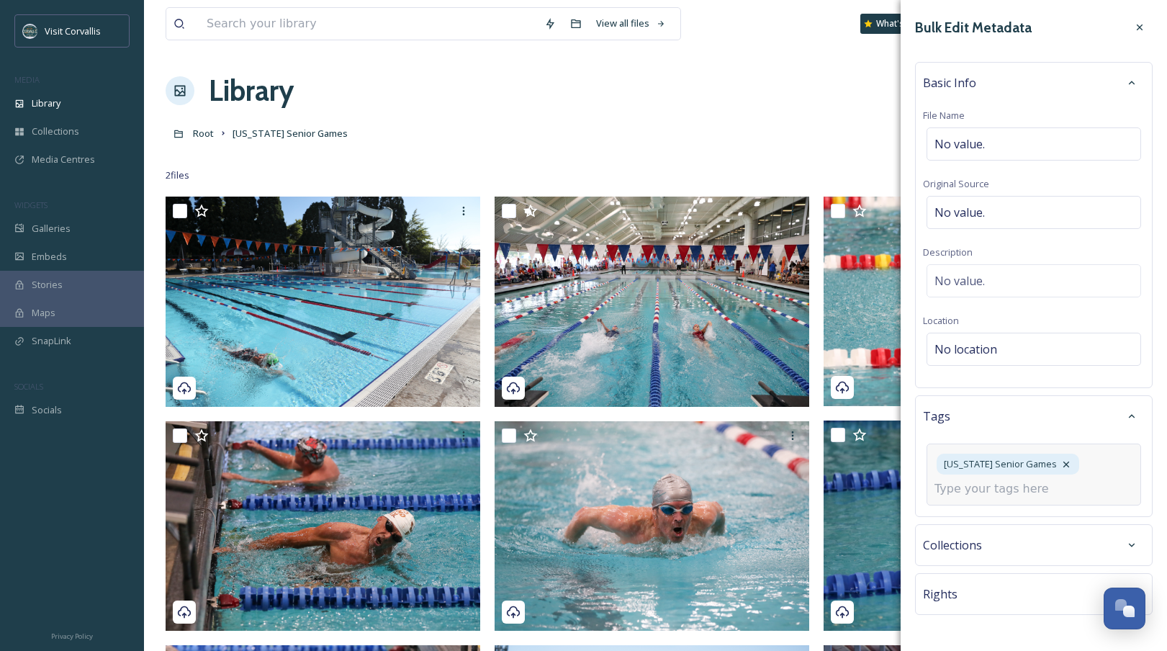
click at [999, 489] on input at bounding box center [1006, 488] width 144 height 17
type input "ath"
click at [991, 516] on div "Athelete" at bounding box center [1034, 523] width 212 height 28
click at [997, 509] on input at bounding box center [1006, 517] width 144 height 17
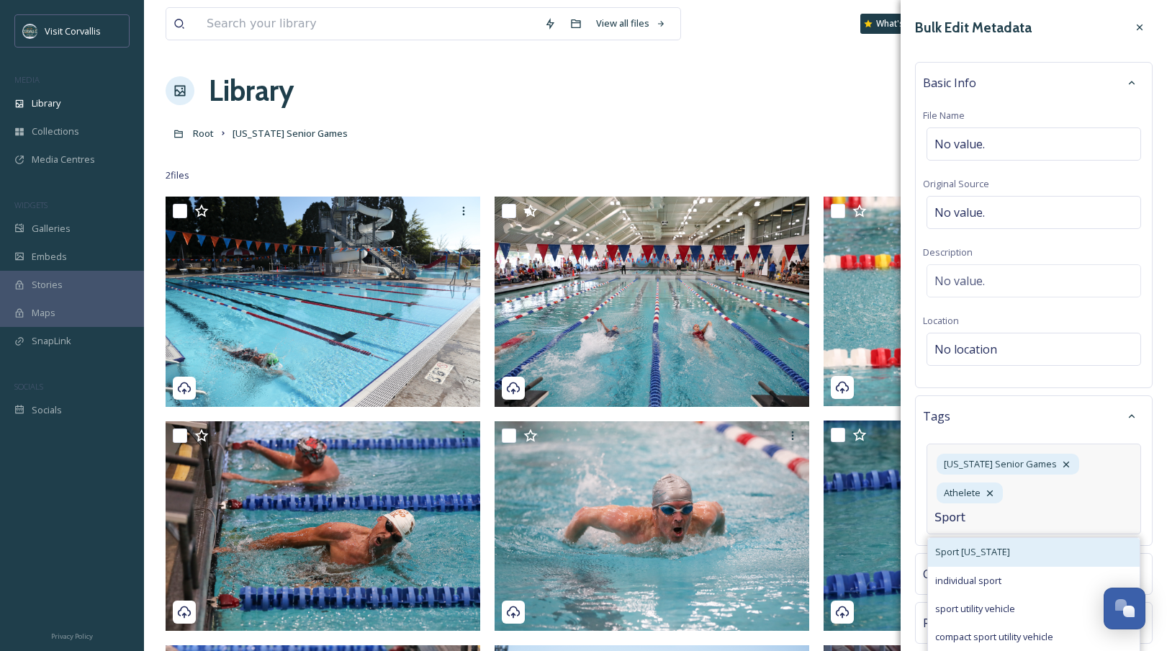
type input "Sport"
click at [985, 545] on span "Sport [US_STATE]" at bounding box center [972, 552] width 75 height 14
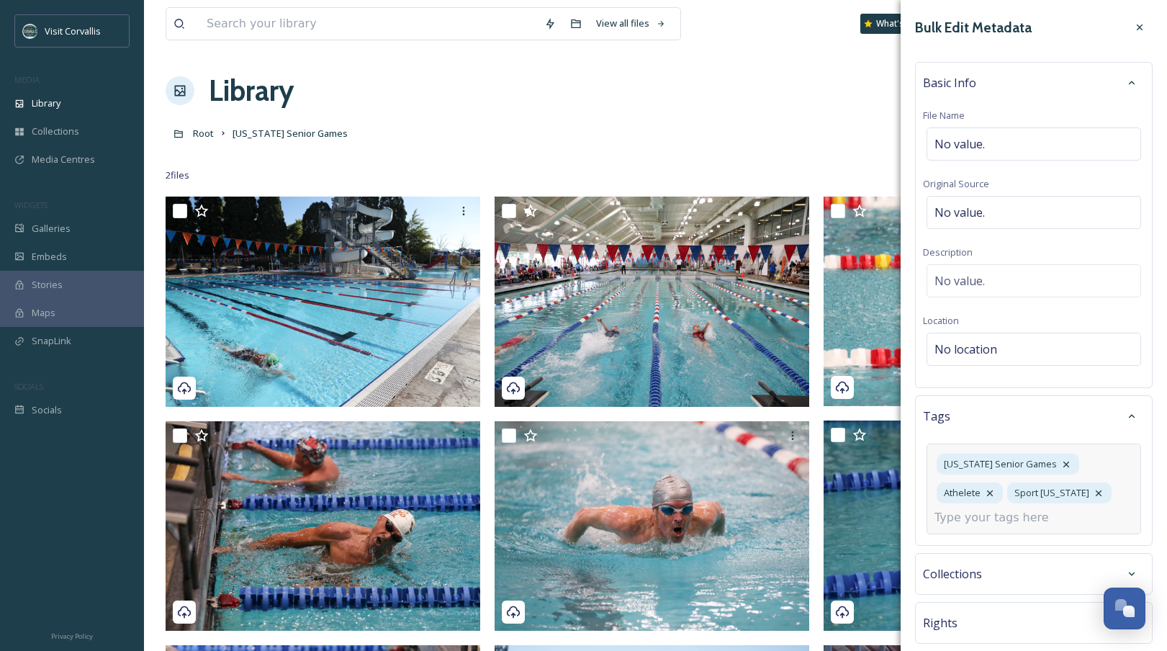
click at [985, 523] on input at bounding box center [1006, 517] width 144 height 17
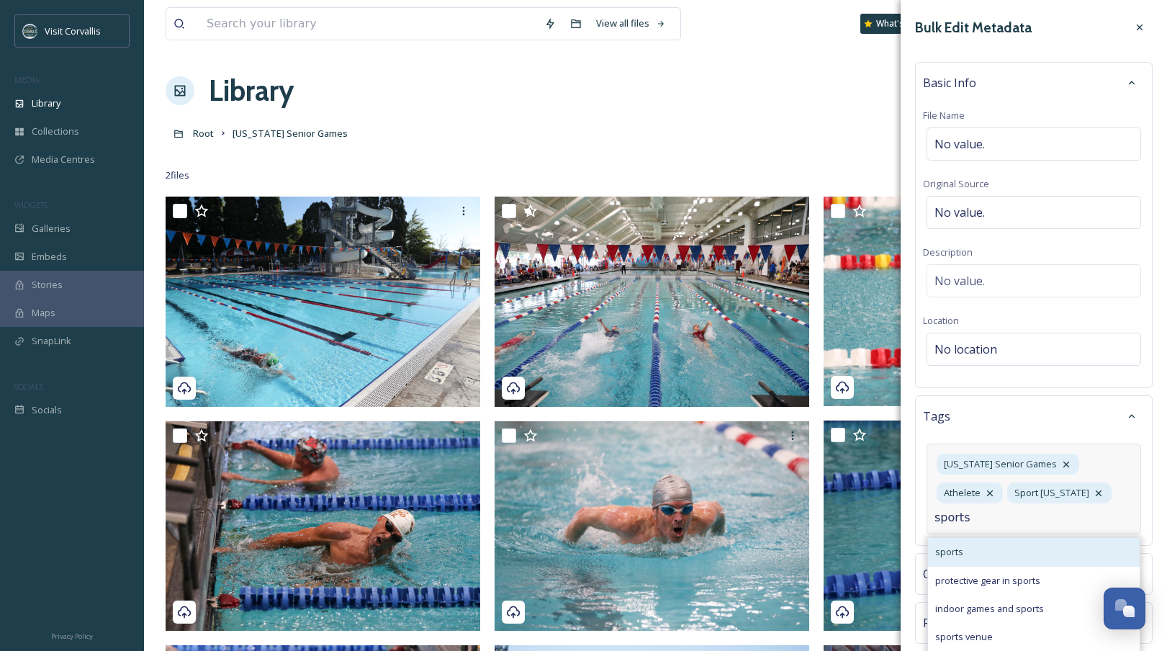
type input "sports"
click at [985, 546] on div "sports" at bounding box center [1034, 552] width 212 height 28
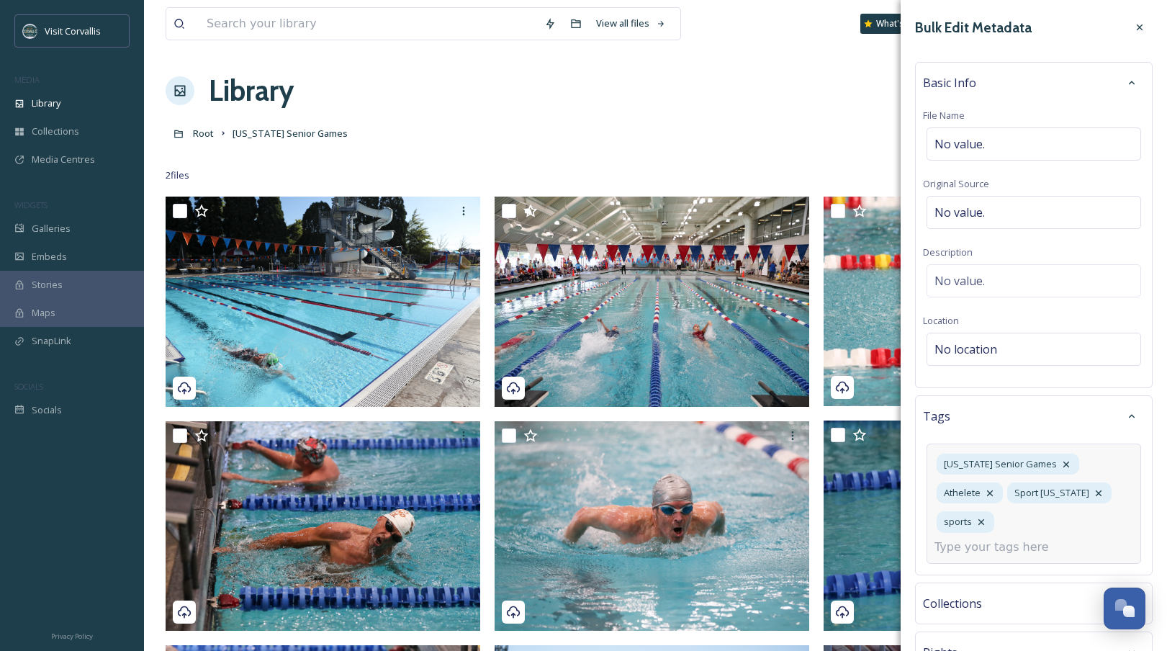
click at [989, 538] on input at bounding box center [1006, 546] width 144 height 17
click at [961, 276] on span "No value." at bounding box center [959, 280] width 50 height 17
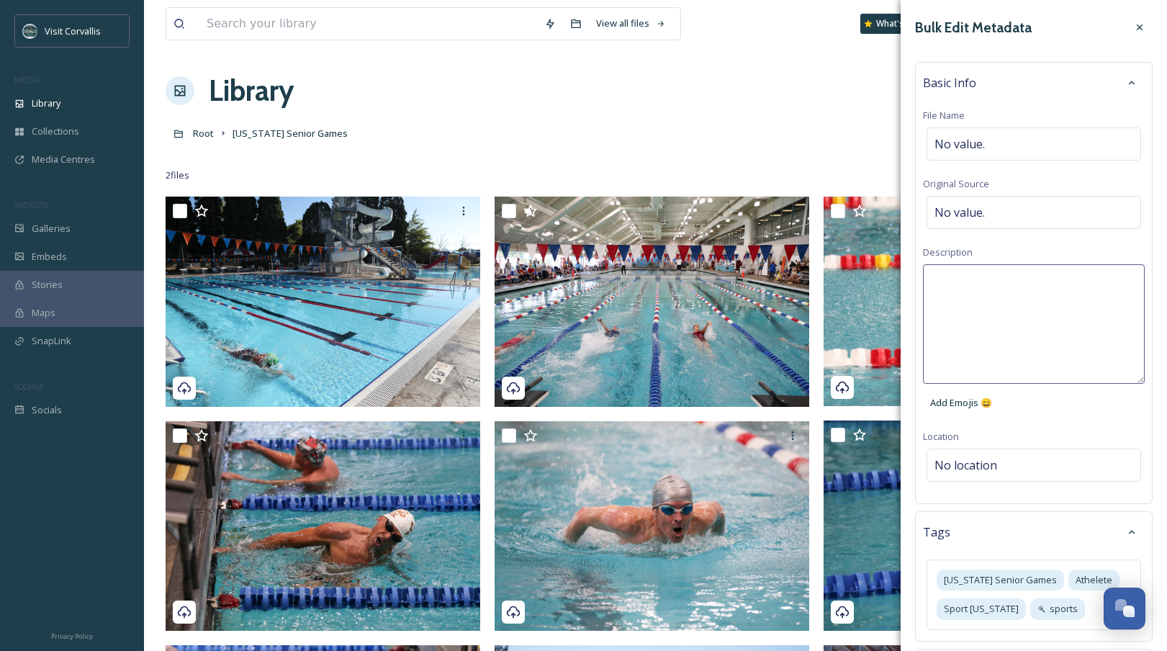
click at [985, 281] on textarea at bounding box center [1034, 323] width 222 height 119
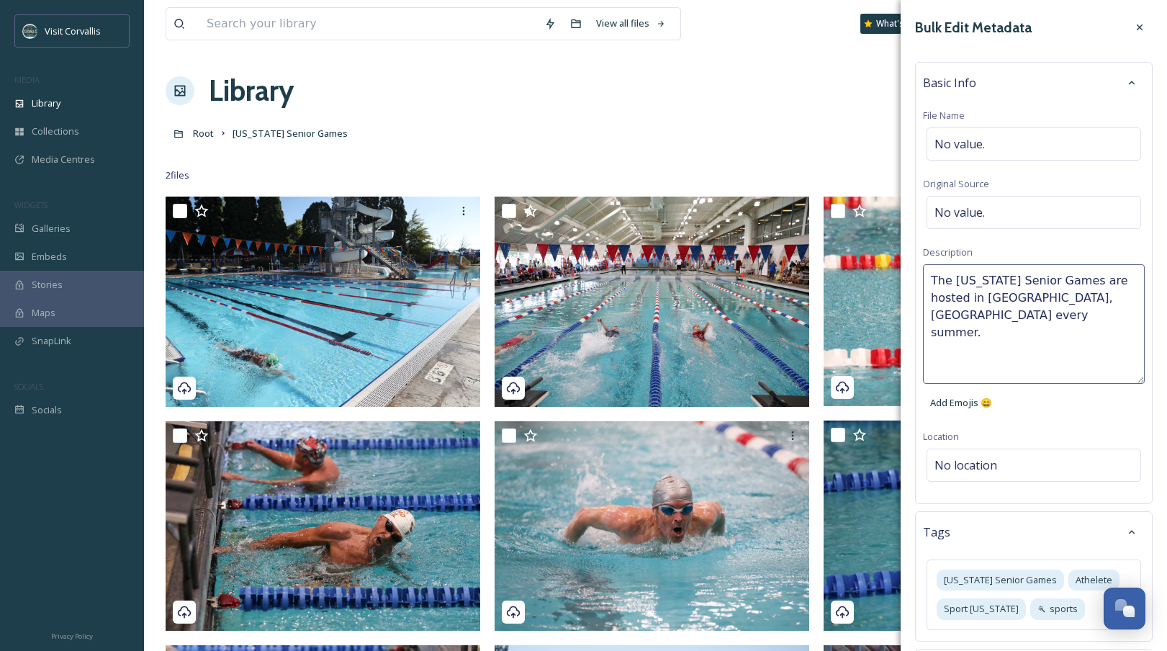
click at [1073, 279] on textarea "The [US_STATE] Senior Games are hosted in [GEOGRAPHIC_DATA], [GEOGRAPHIC_DATA] …" at bounding box center [1034, 323] width 222 height 119
paste textarea "thletes ages [DEMOGRAPHIC_DATA]+ (National Senior Games qualifying age) can com…"
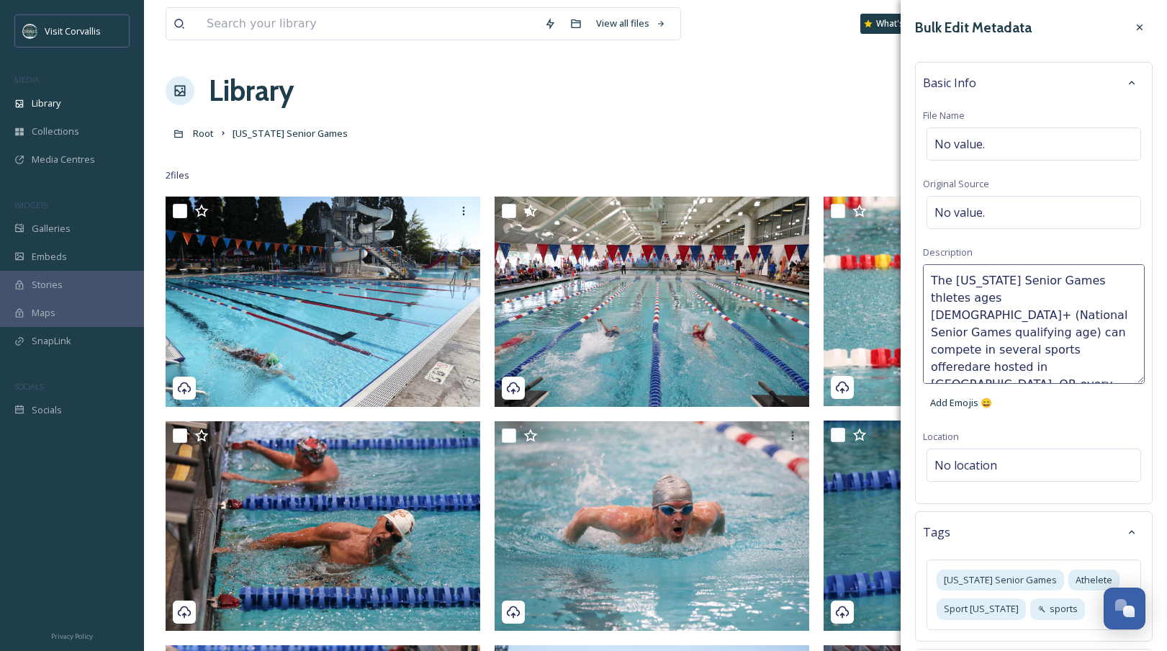
click at [1072, 276] on textarea "The [US_STATE] Senior Games thletes ages [DEMOGRAPHIC_DATA]+ (National Senior G…" at bounding box center [1034, 323] width 222 height 119
drag, startPoint x: 1028, startPoint y: 299, endPoint x: 1072, endPoint y: 319, distance: 48.0
click at [1072, 319] on textarea "The [US_STATE] Senior Games welcomes athletes ages [DEMOGRAPHIC_DATA]+ (Nationa…" at bounding box center [1034, 323] width 222 height 119
click at [1045, 314] on textarea "The [US_STATE] Senior Games welcomes athletes ages [DEMOGRAPHIC_DATA]+ to compe…" at bounding box center [1034, 323] width 222 height 119
drag, startPoint x: 1046, startPoint y: 314, endPoint x: 1080, endPoint y: 315, distance: 33.8
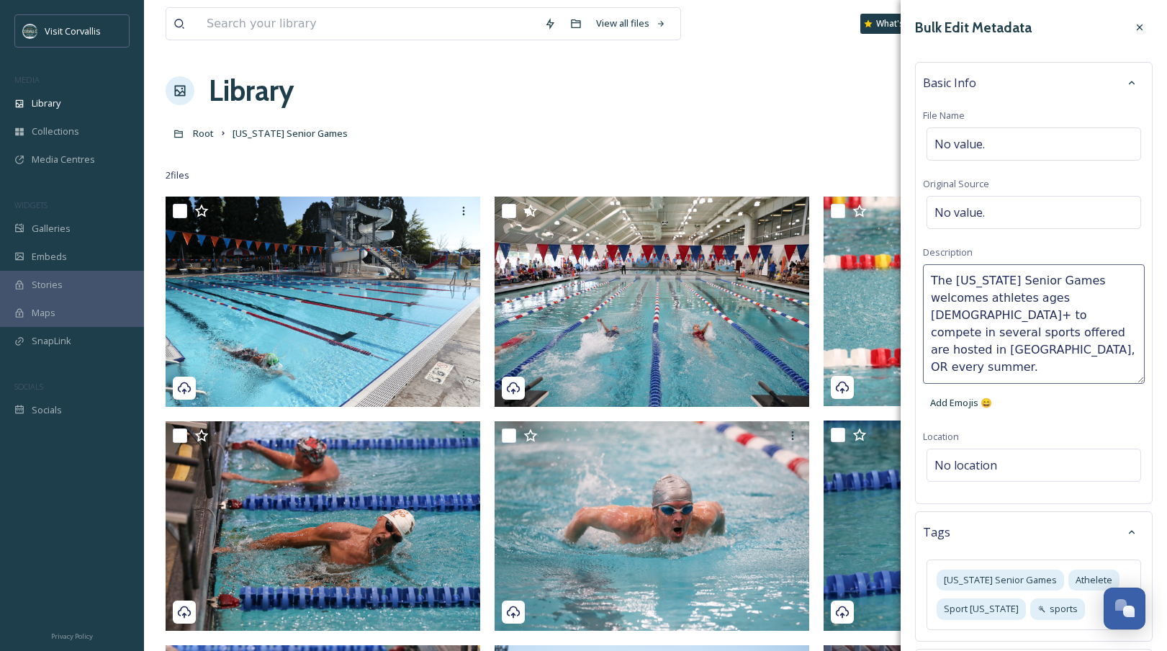
click at [1080, 315] on textarea "The [US_STATE] Senior Games welcomes athletes ages [DEMOGRAPHIC_DATA]+ to compe…" at bounding box center [1034, 323] width 222 height 119
click at [1049, 312] on textarea "The [US_STATE] Senior Games welcomes athletes ages [DEMOGRAPHIC_DATA]+ to compe…" at bounding box center [1034, 323] width 222 height 119
drag, startPoint x: 1049, startPoint y: 317, endPoint x: 1118, endPoint y: 314, distance: 68.4
click at [1118, 314] on textarea "The [US_STATE] Senior Games welcomes athletes ages [DEMOGRAPHIC_DATA]+ to compe…" at bounding box center [1034, 323] width 222 height 119
type textarea "The [US_STATE] Senior Games welcomes athletes ages [DEMOGRAPHIC_DATA]+ to compe…"
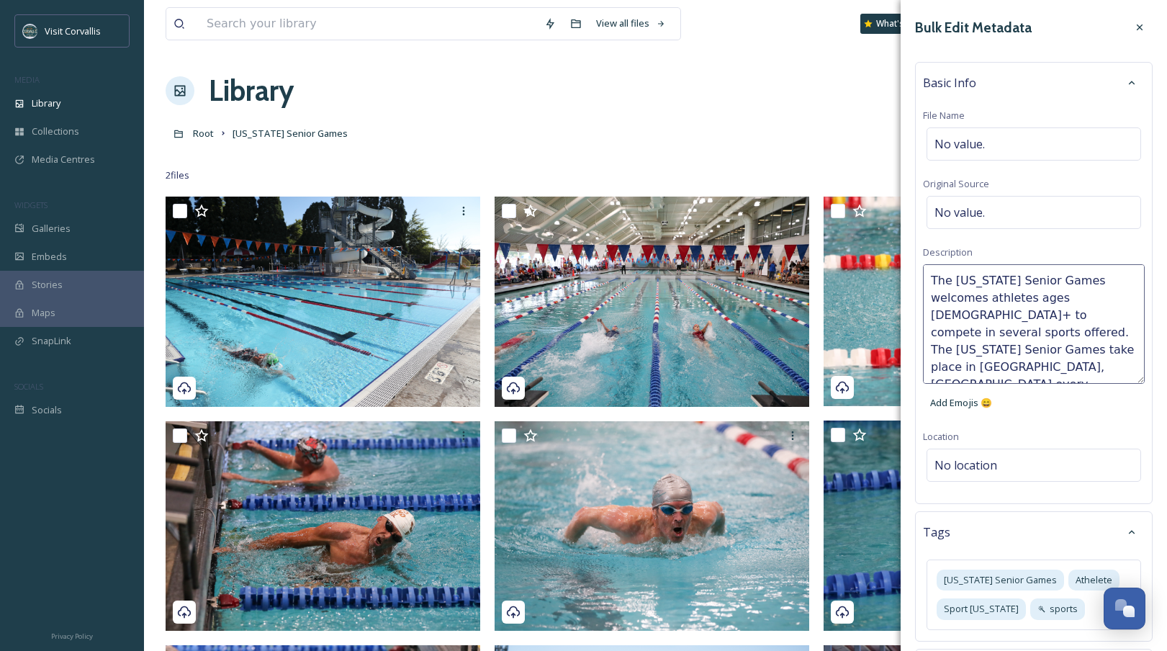
click at [1050, 417] on div "Basic Info File Name No value. Original Source No value. Description The [US_ST…" at bounding box center [1033, 283] width 237 height 442
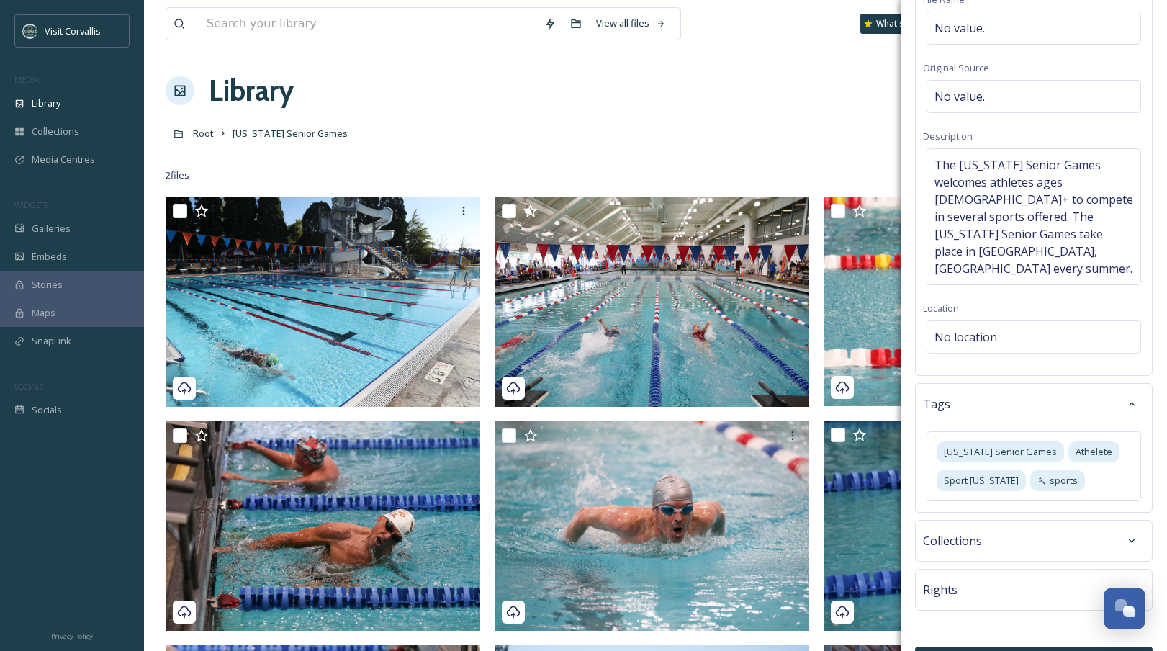
scroll to position [122, 0]
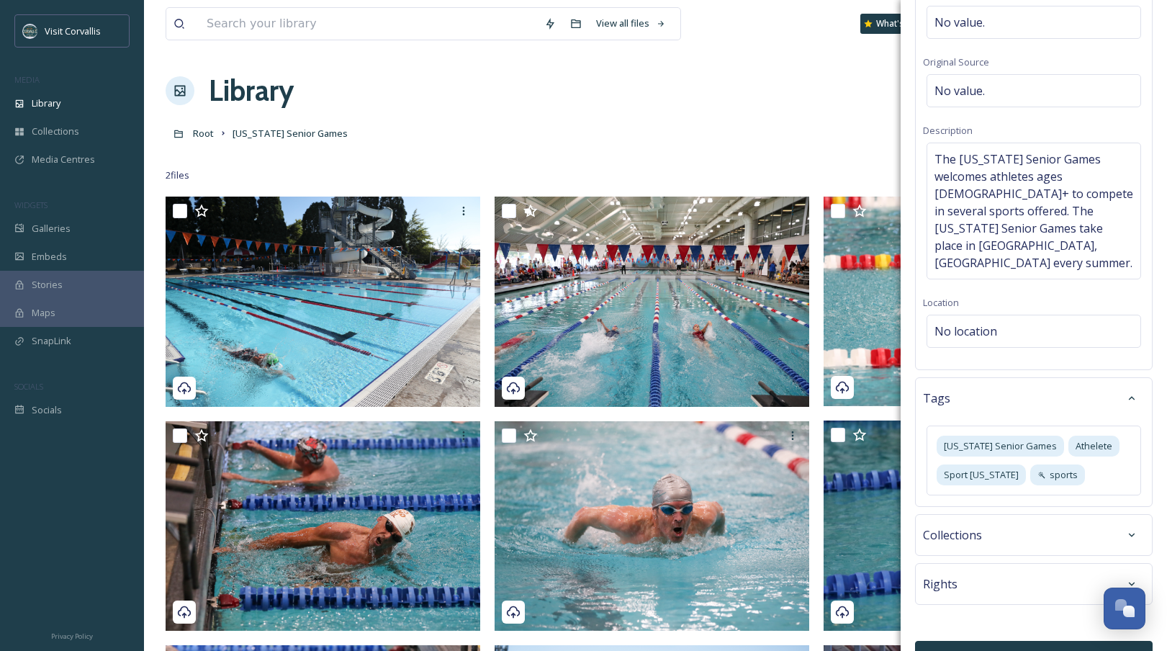
click at [996, 571] on div "Rights" at bounding box center [1034, 584] width 222 height 26
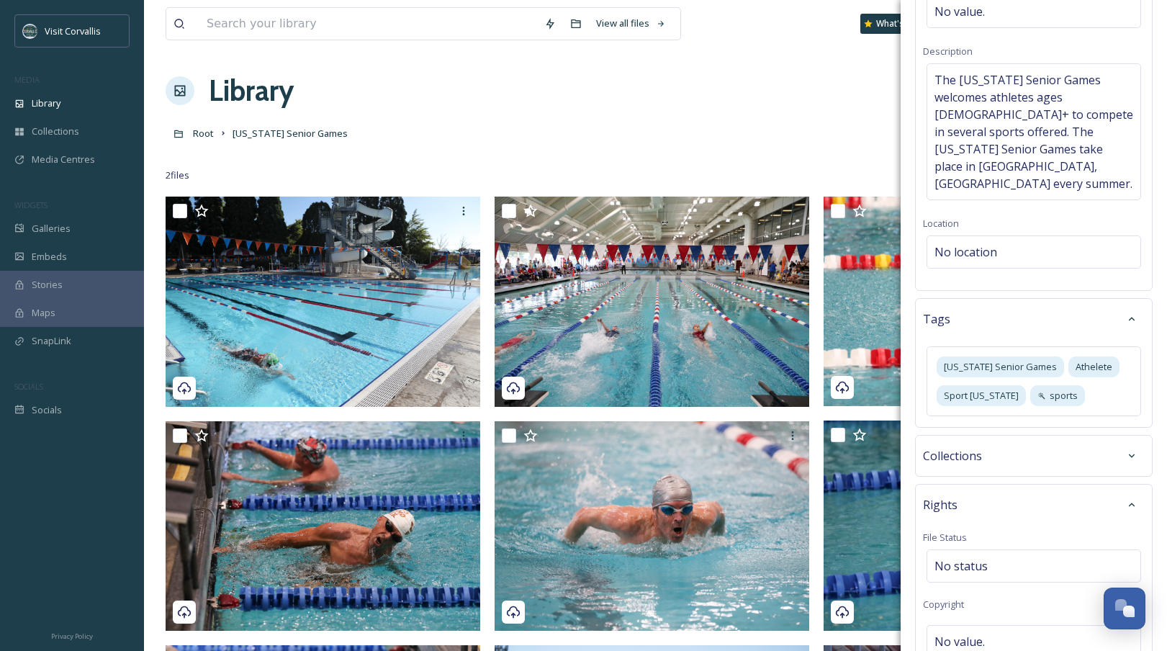
scroll to position [353, 0]
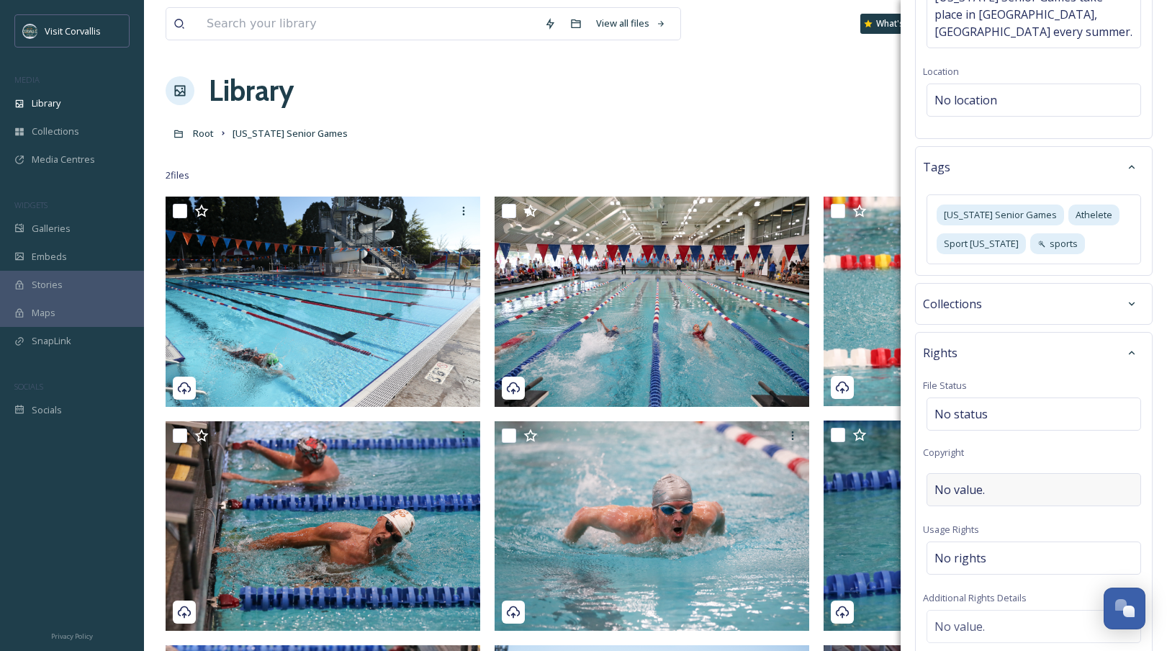
click at [985, 473] on div "No value." at bounding box center [1033, 489] width 214 height 33
type input "Visit Corvallis"
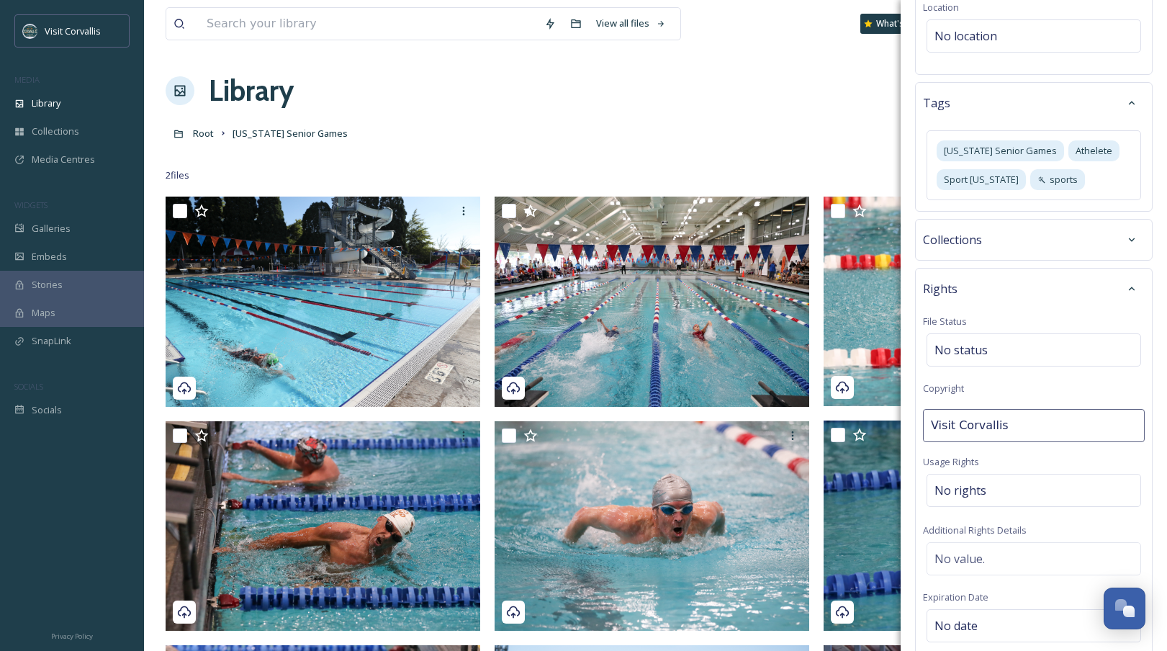
scroll to position [417, 0]
click at [956, 473] on div "No rights" at bounding box center [1033, 489] width 214 height 33
click at [970, 481] on input at bounding box center [1010, 497] width 158 height 32
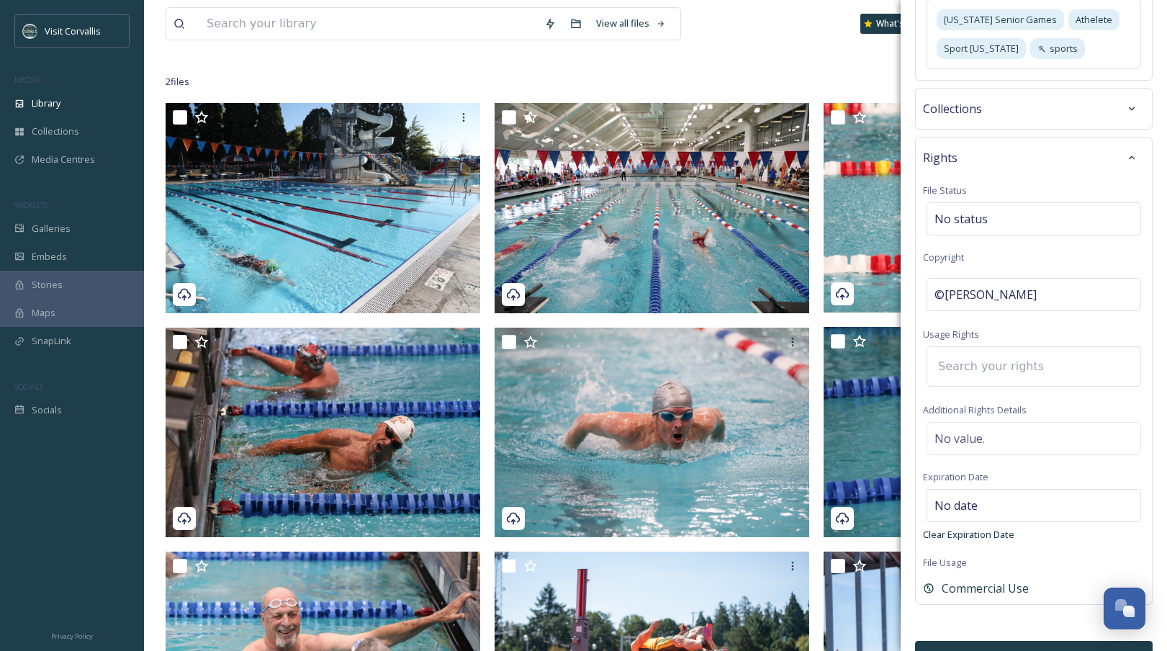
scroll to position [96, 0]
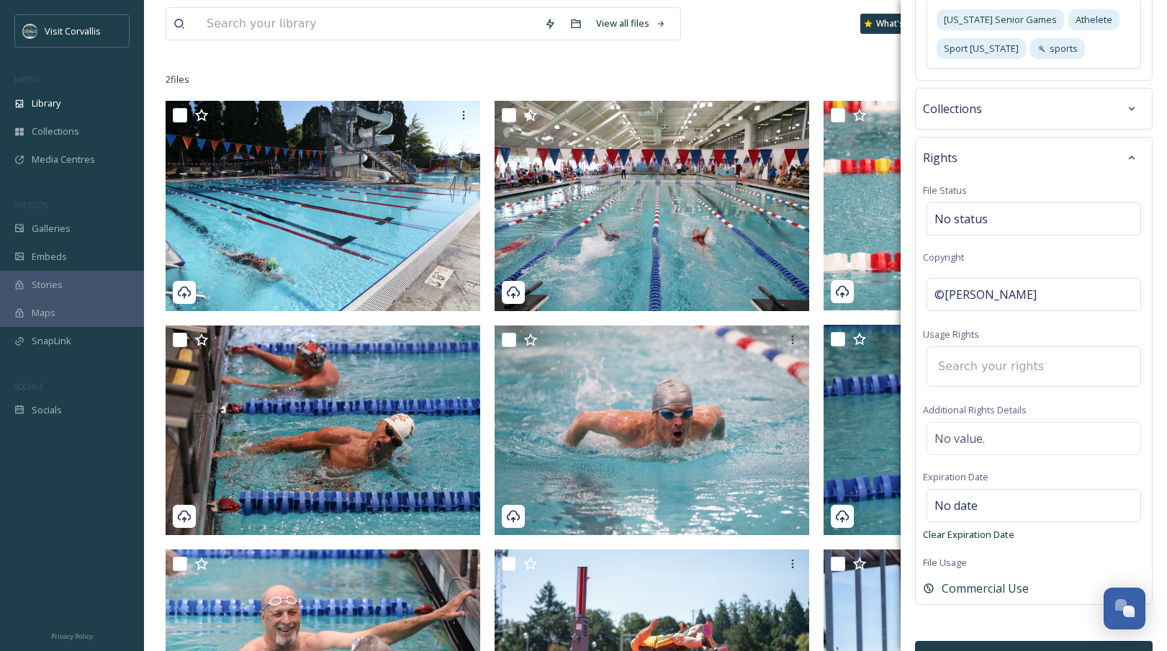
paste input "Credit: [PERSON_NAME] Photography Start Date: [DATE] Duration: Unlimited Quanti…"
type input "Credit: [PERSON_NAME] Photography Start Date: [DATE] Duration: Unlimited Quanti…"
click at [977, 422] on div "No value." at bounding box center [1033, 438] width 214 height 33
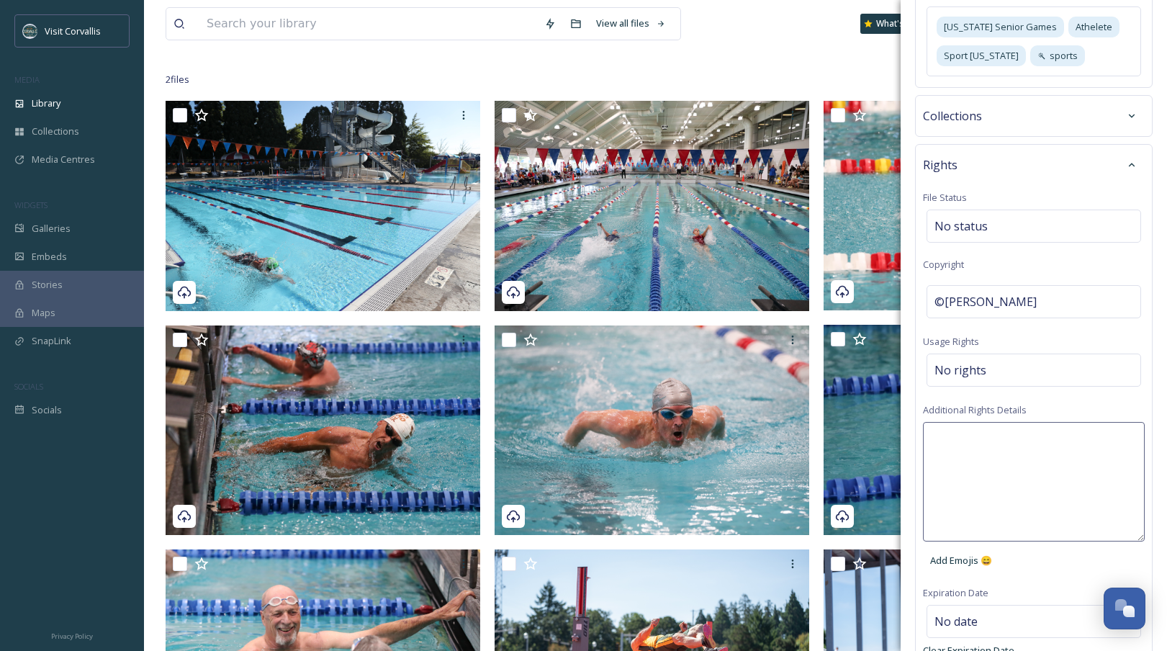
click at [972, 422] on textarea at bounding box center [1034, 481] width 222 height 119
paste textarea "Credit: [PERSON_NAME] Photography Start Date: [DATE] Duration: Unlimited Quanti…"
type textarea "Credit: [PERSON_NAME] Photography Start Date: [DATE] Duration: Unlimited Quanti…"
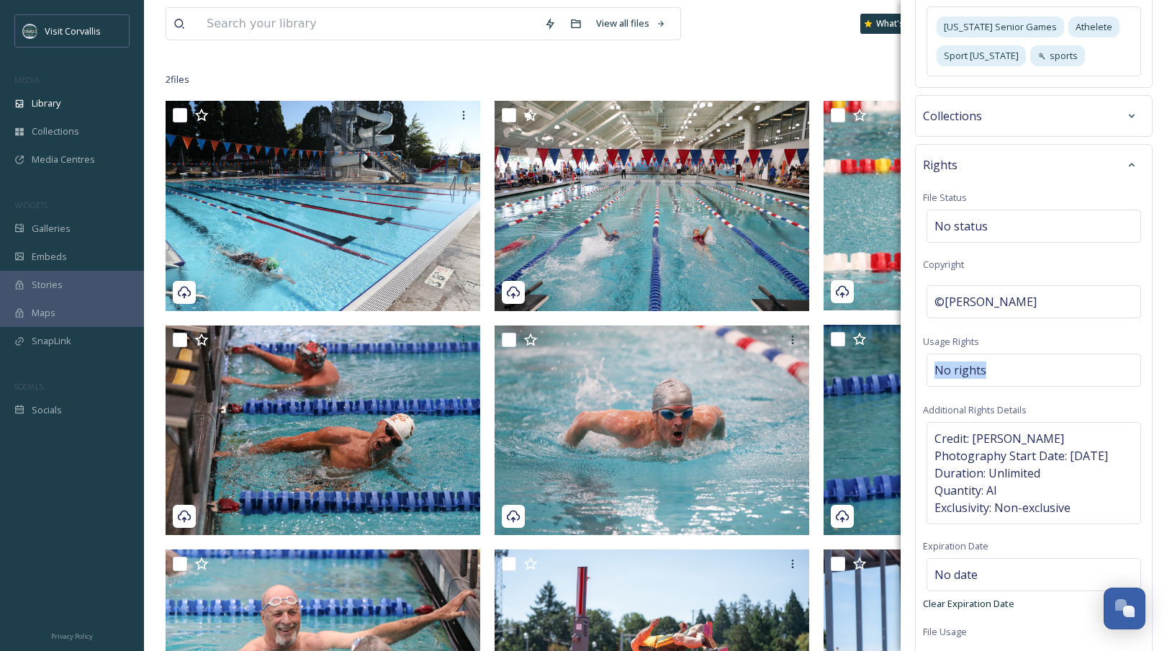
drag, startPoint x: 972, startPoint y: 335, endPoint x: 924, endPoint y: 332, distance: 47.6
click at [924, 332] on div "Rights File Status No status Copyright ©Visit Corvallis Usage Rights No rights …" at bounding box center [1033, 409] width 237 height 530
click at [996, 353] on div "No rights" at bounding box center [1033, 369] width 214 height 33
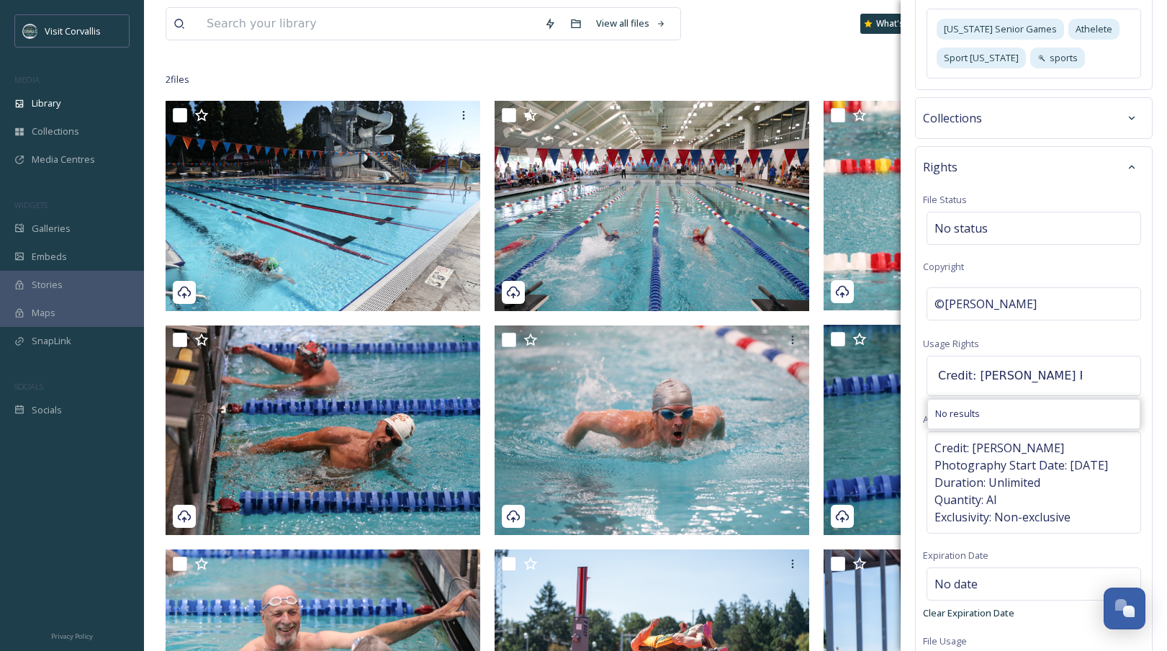
scroll to position [537, 0]
click at [938, 361] on input "Credit: [PERSON_NAME] Photography Start Date: [DATE] Duration: Unlimited Quanti…" at bounding box center [1010, 377] width 158 height 32
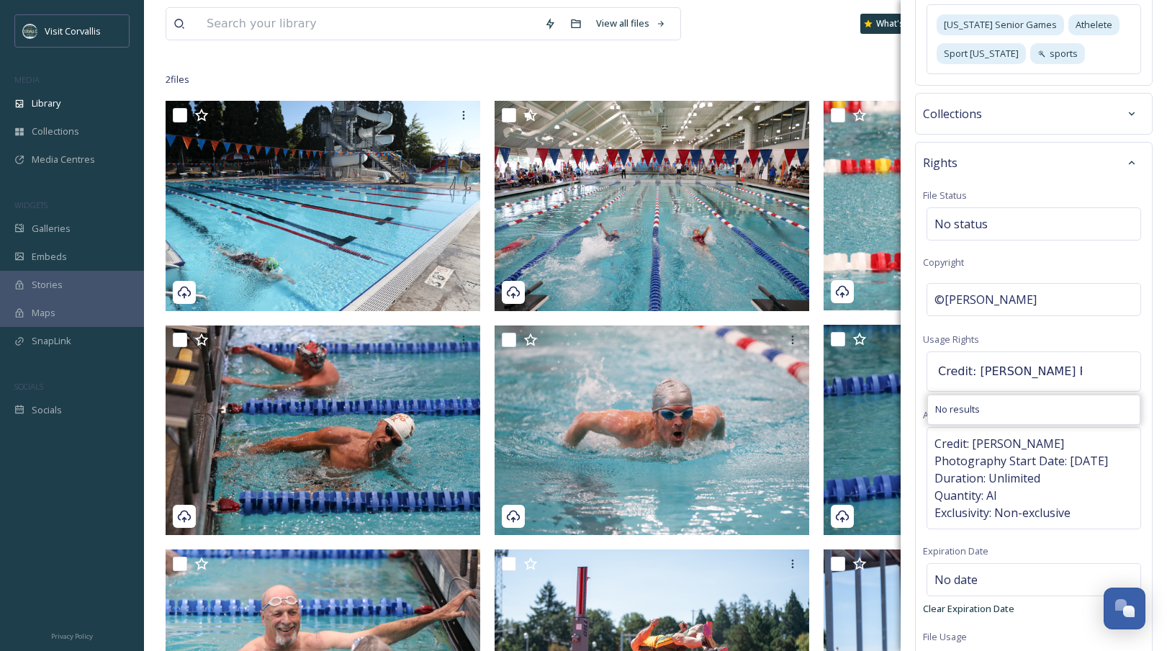
scroll to position [544, 0]
drag, startPoint x: 1095, startPoint y: 343, endPoint x: 1093, endPoint y: 332, distance: 10.2
click at [1159, 338] on div "Bulk Edit Metadata Basic Info File Name No value. Original Source No value. Des…" at bounding box center [1033, 107] width 266 height 1302
click at [1013, 292] on div "Rights File Status No status Copyright ©[PERSON_NAME] Usage Rights Credit: [PER…" at bounding box center [1033, 408] width 237 height 537
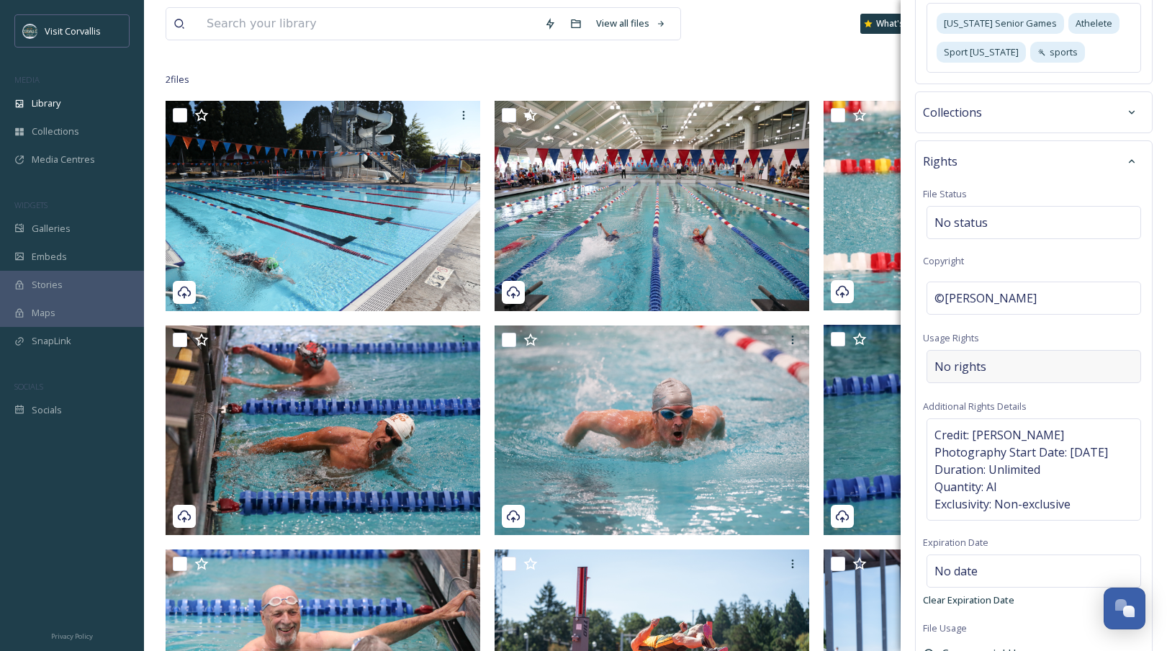
click at [981, 358] on span "No rights" at bounding box center [960, 366] width 52 height 17
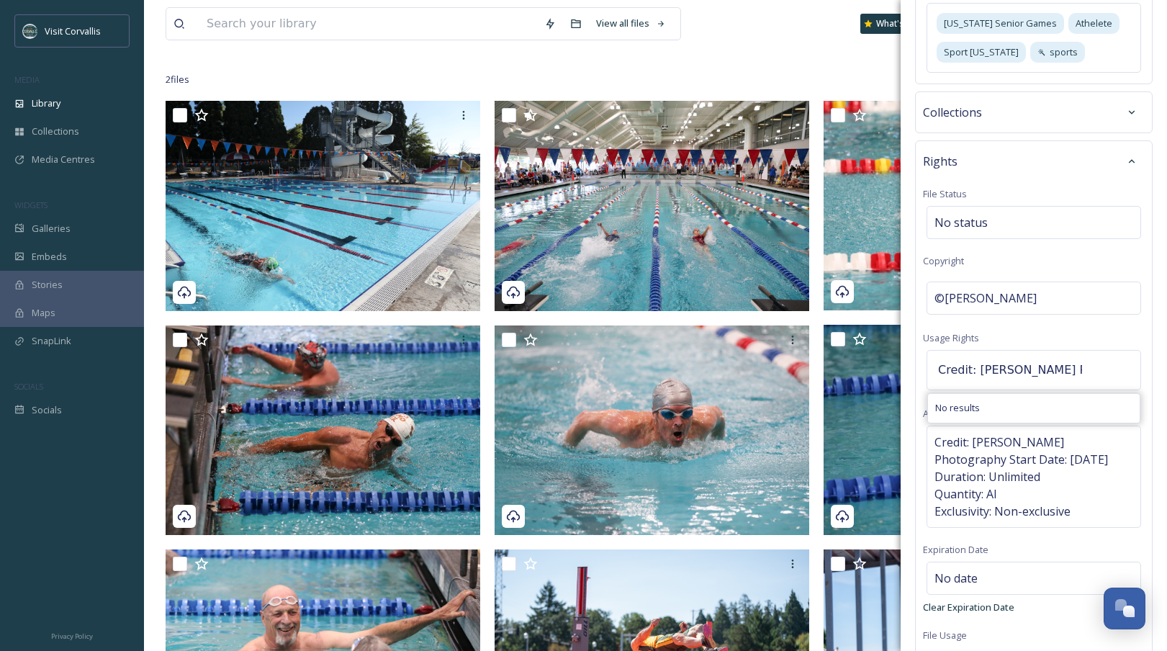
click at [962, 354] on input "Credit: [PERSON_NAME] Photography Start Date: [DATE] Duration: Unlimited Quanti…" at bounding box center [1010, 370] width 158 height 32
click at [1021, 309] on div "Rights File Status No status Copyright ©Visit Corvallis Usage Rights Additional…" at bounding box center [1033, 408] width 237 height 537
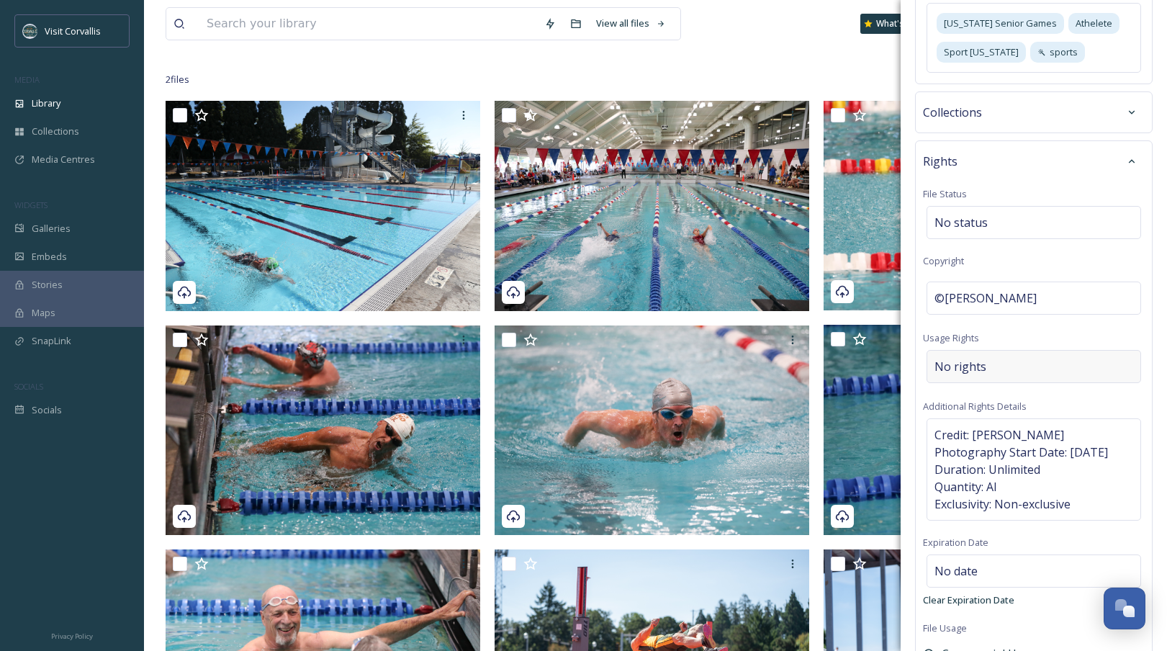
click at [1002, 350] on div "No rights" at bounding box center [1033, 366] width 214 height 33
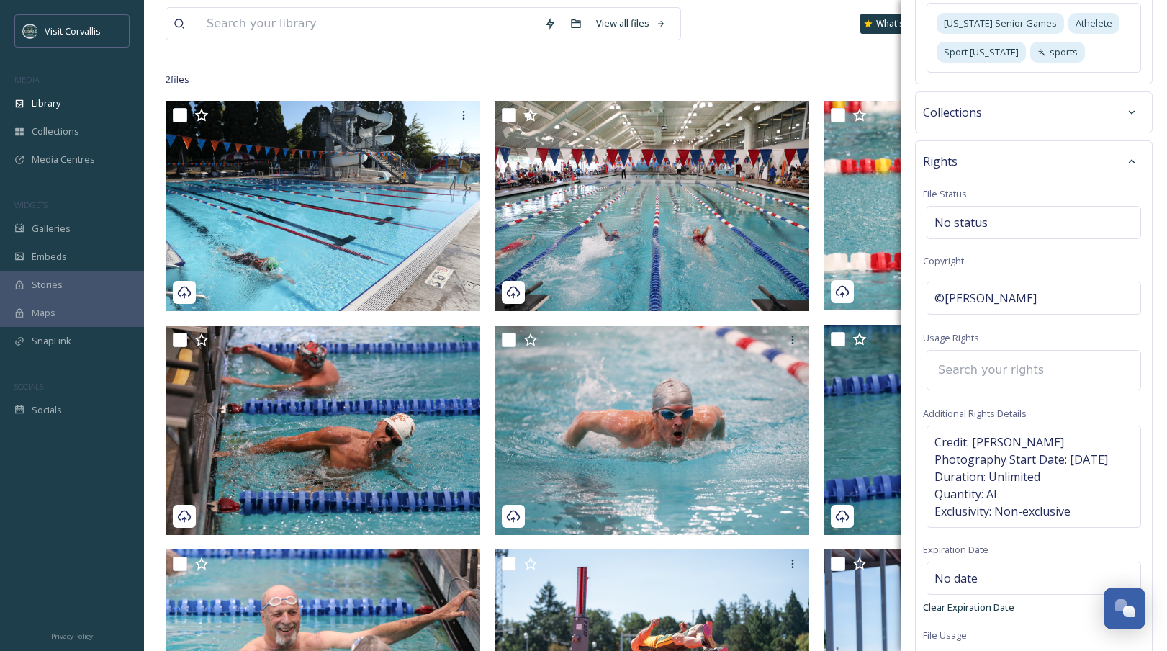
click at [1002, 354] on input at bounding box center [1010, 370] width 158 height 32
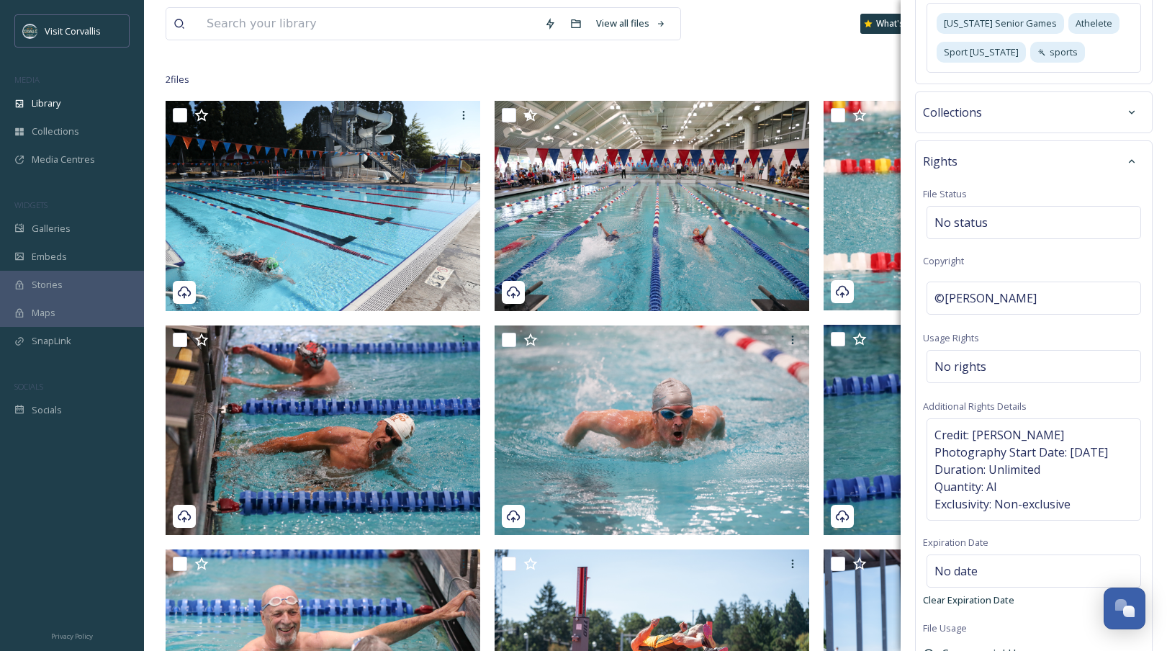
click at [1007, 314] on div "Rights File Status No status Copyright ©Visit Corvallis Usage Rights No rights …" at bounding box center [1033, 405] width 237 height 530
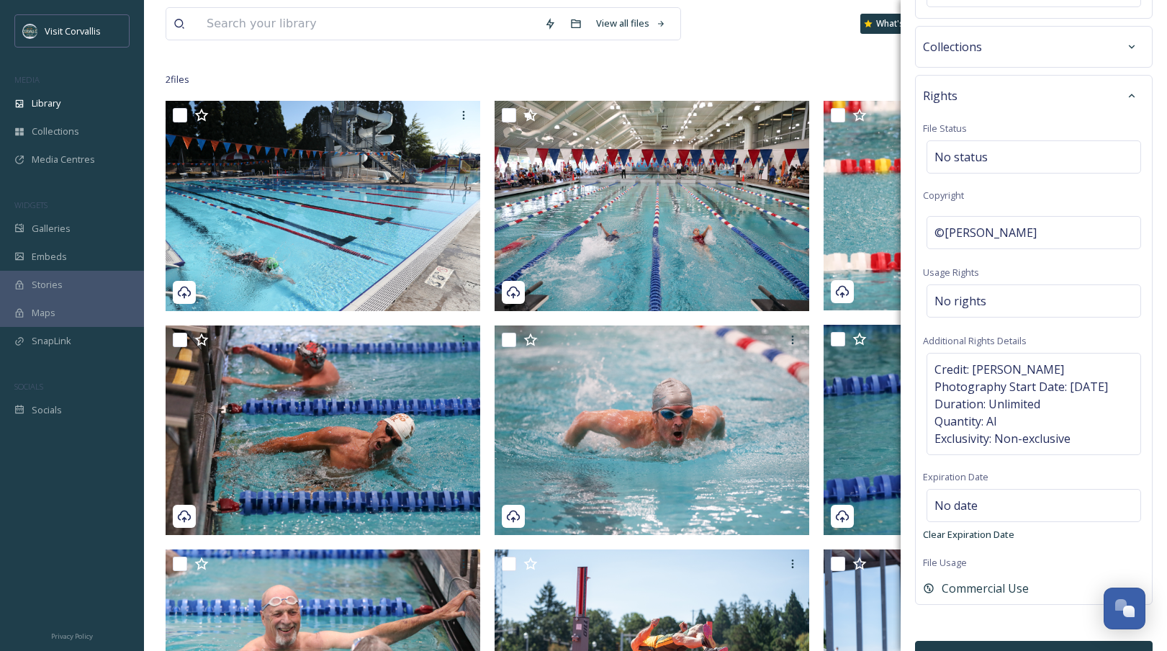
click at [1016, 641] on button "Bulk Edit" at bounding box center [1033, 656] width 237 height 30
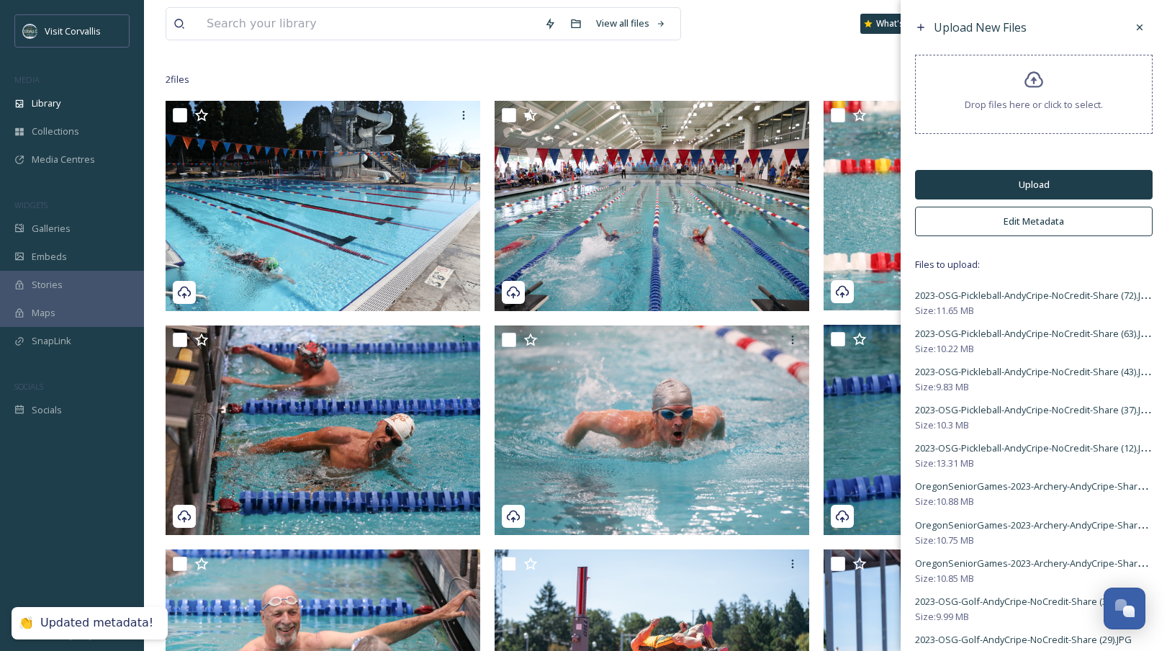
click at [985, 179] on button "Upload" at bounding box center [1033, 185] width 237 height 30
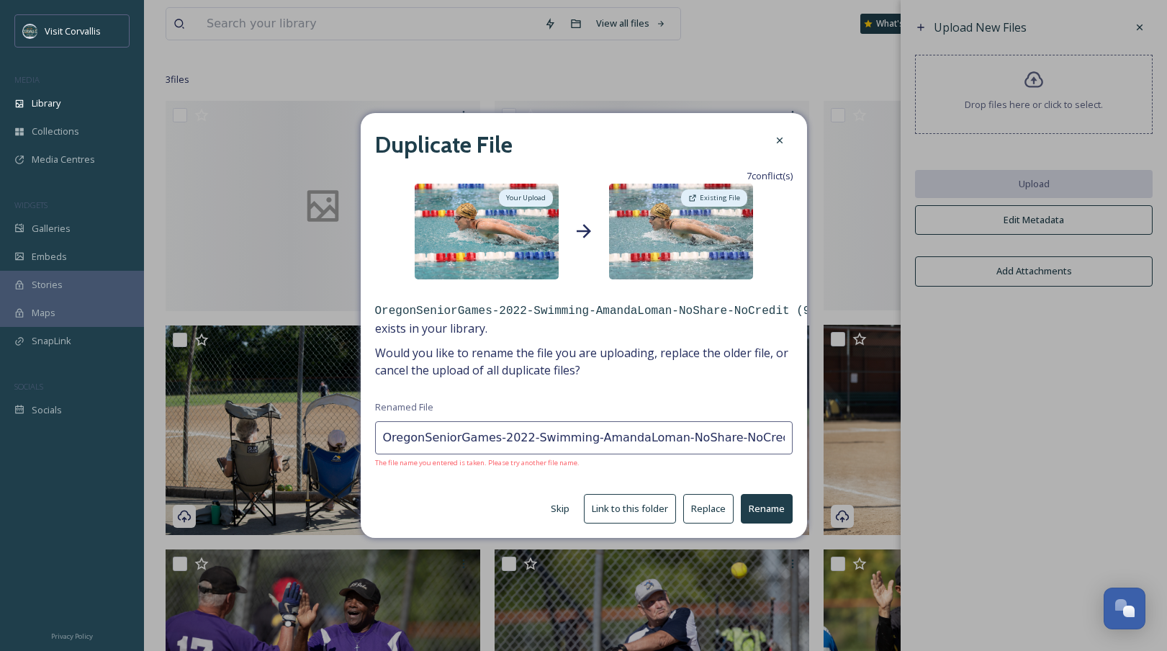
type input "OregonSeniorGames-2022-Swimming-AmandaLoman-NoShare-NoCredit (9).jpg"
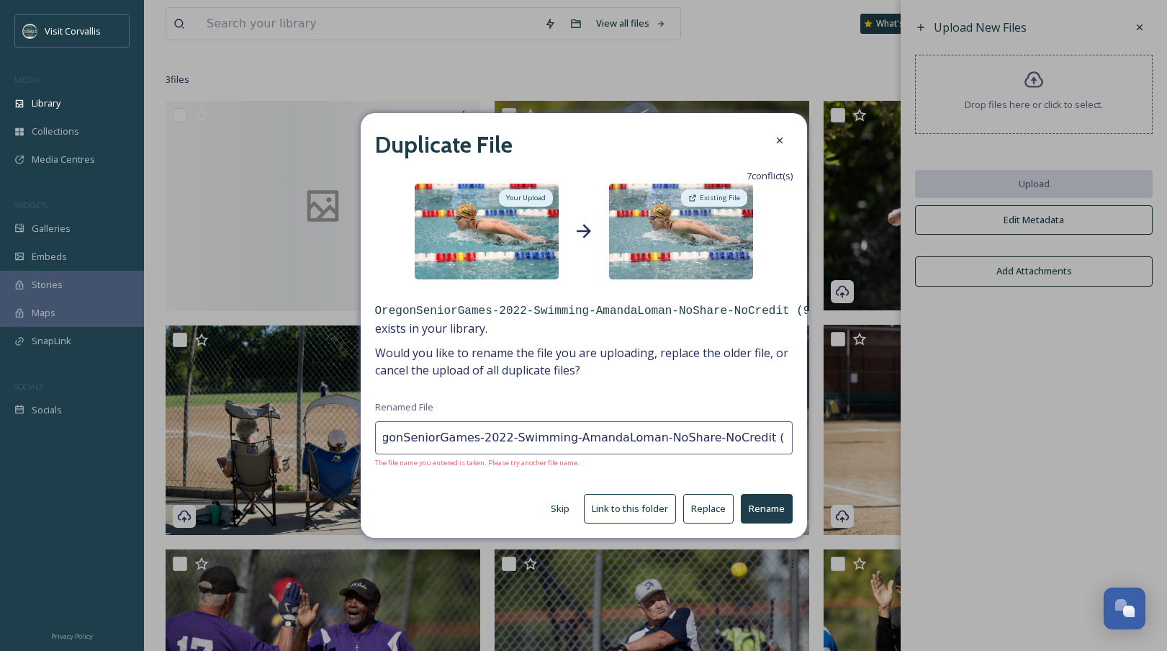
scroll to position [0, 19]
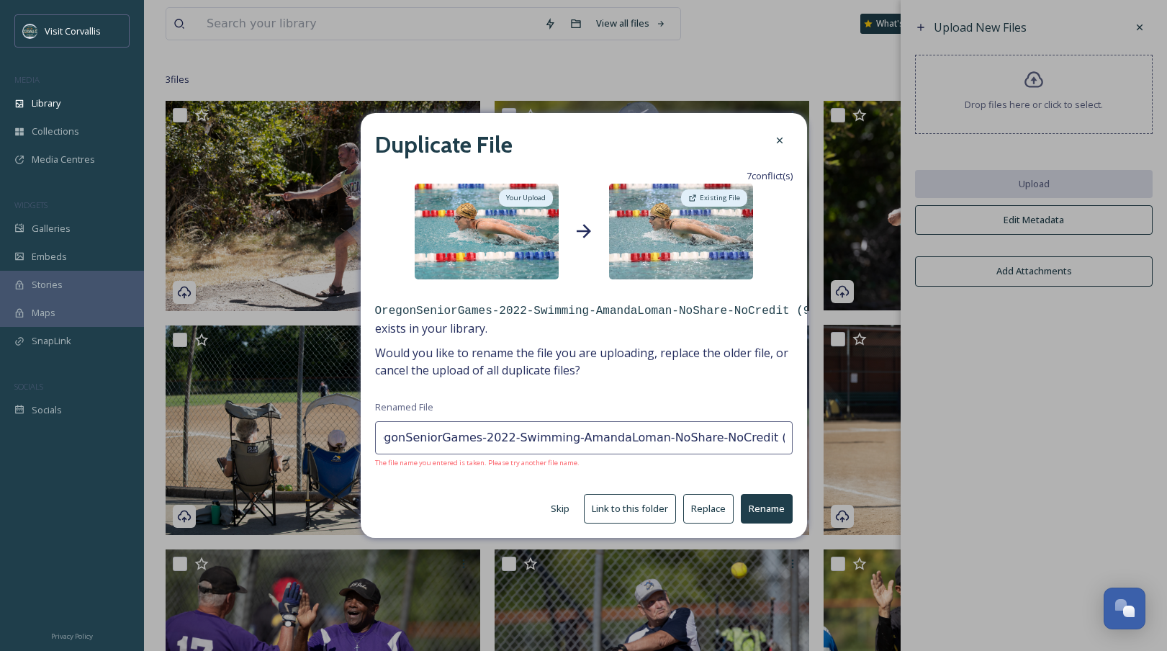
click at [710, 508] on button "Replace" at bounding box center [708, 509] width 50 height 30
